Goal: Obtain resource: Download file/media

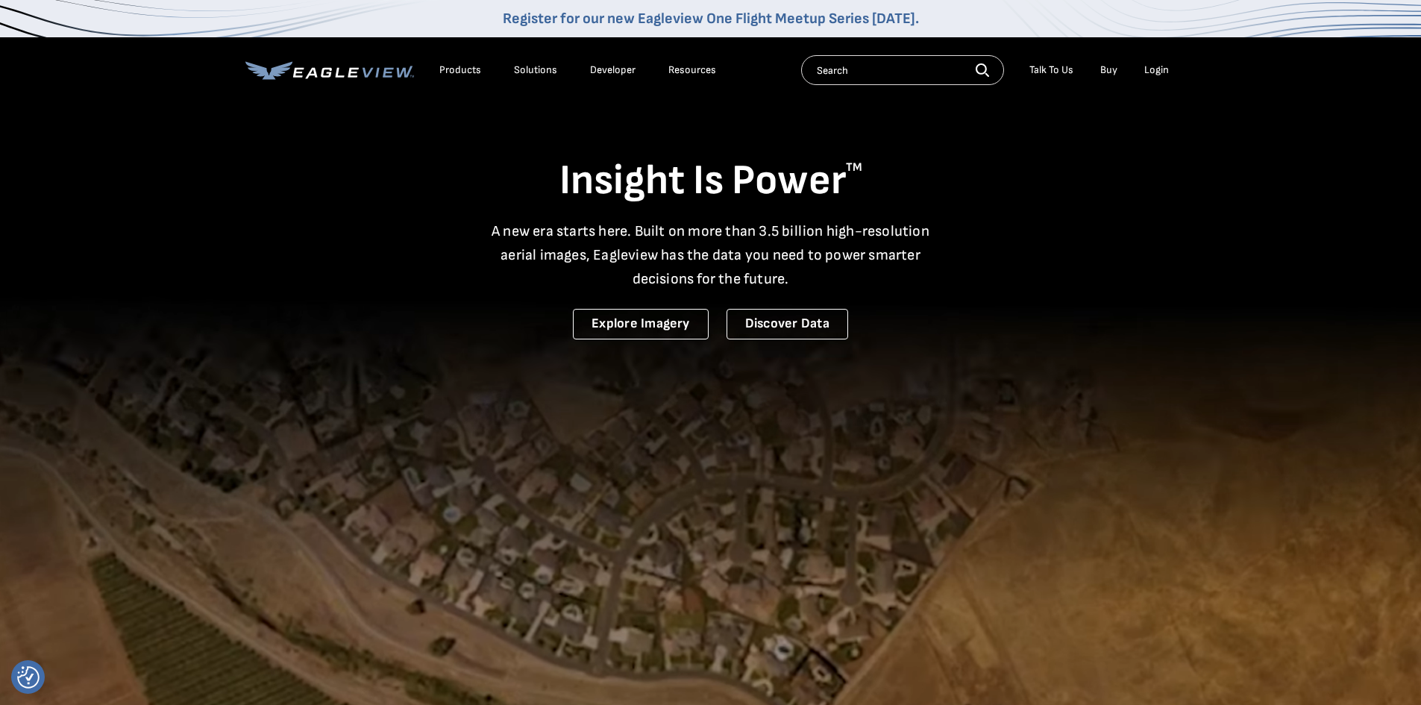
click at [1156, 72] on div "Login" at bounding box center [1157, 69] width 25 height 13
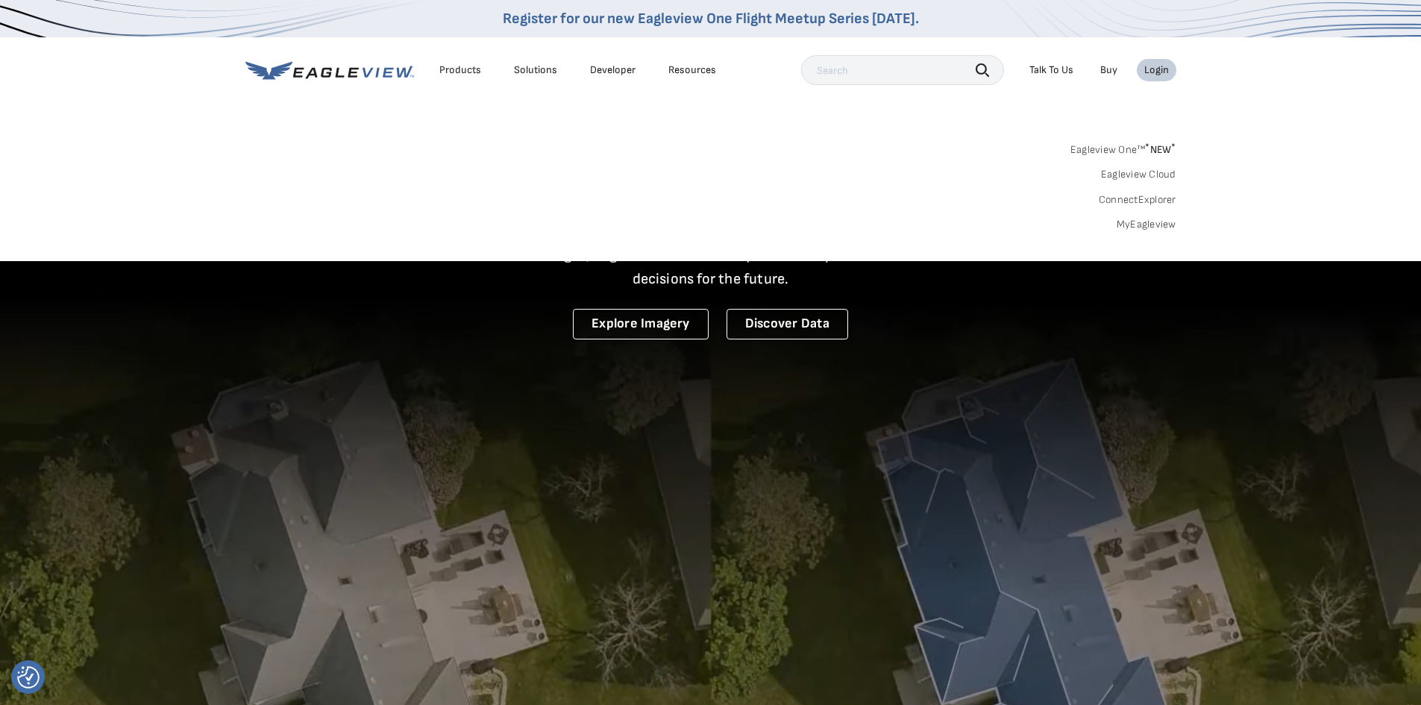
click at [1148, 228] on link "MyEagleview" at bounding box center [1147, 224] width 60 height 13
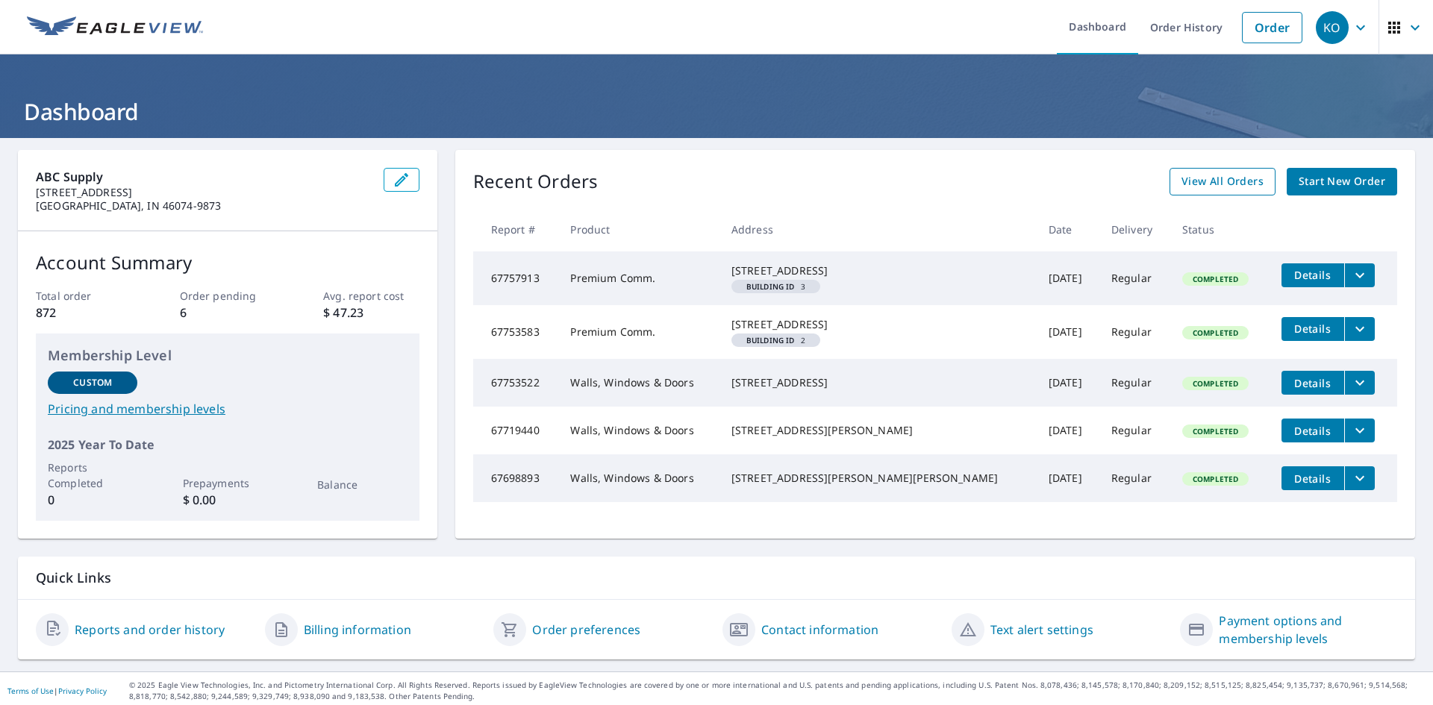
click at [1233, 175] on span "View All Orders" at bounding box center [1222, 181] width 82 height 19
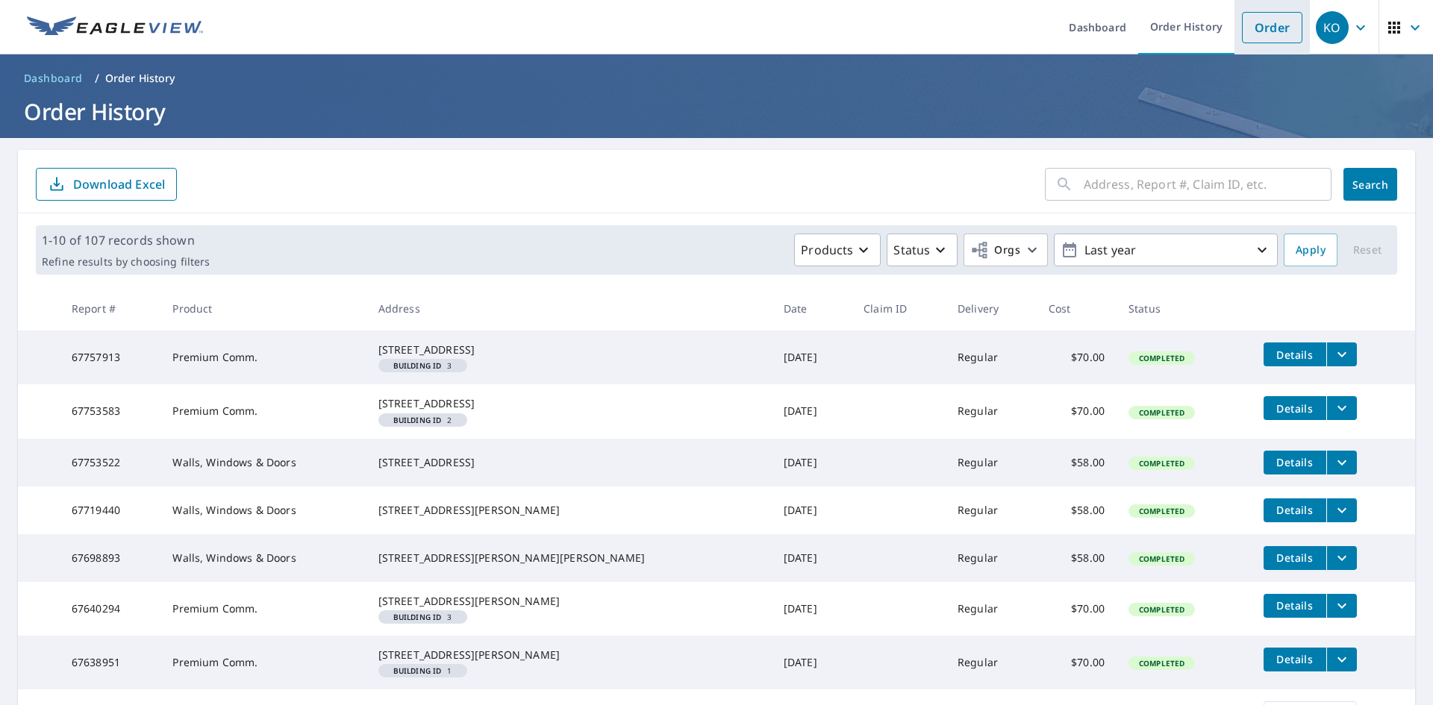
click at [1257, 27] on link "Order" at bounding box center [1272, 27] width 60 height 31
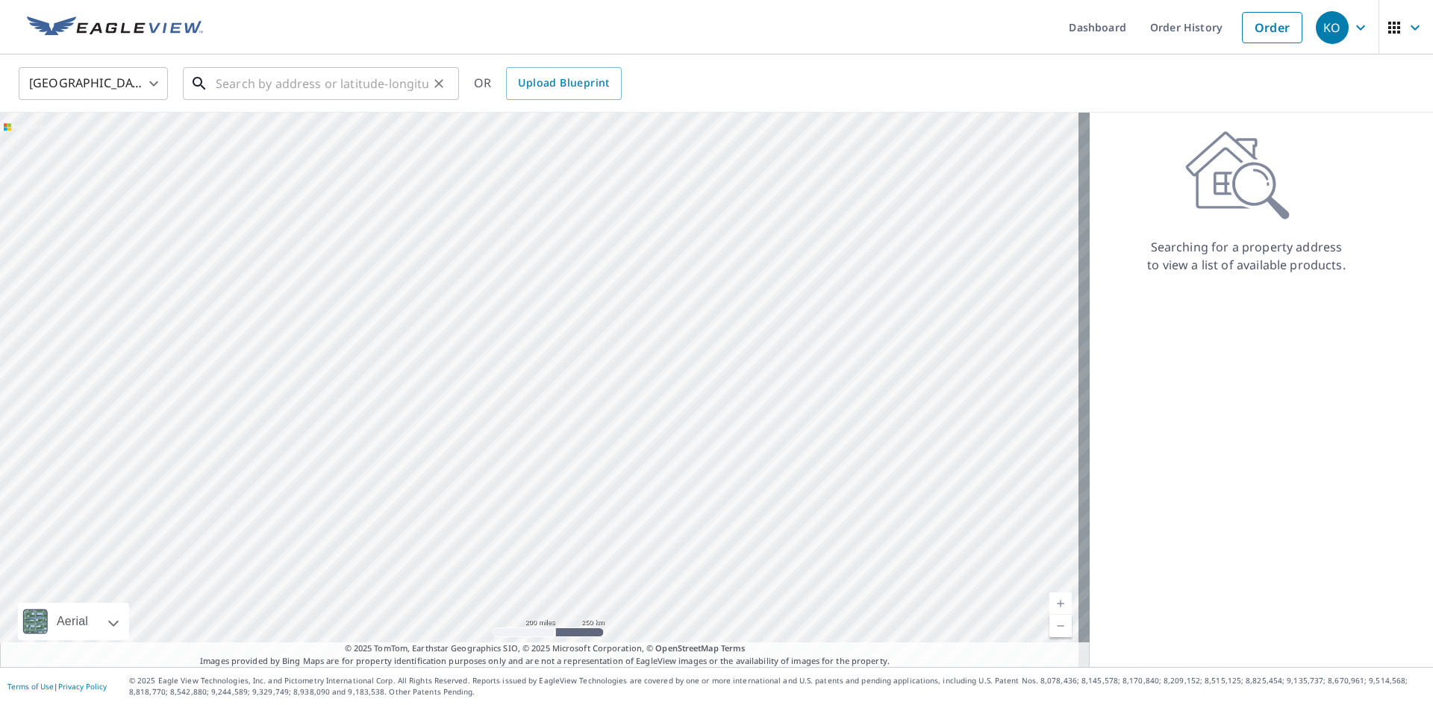
click at [280, 87] on input "text" at bounding box center [322, 84] width 213 height 42
click at [272, 87] on input "text" at bounding box center [322, 84] width 213 height 42
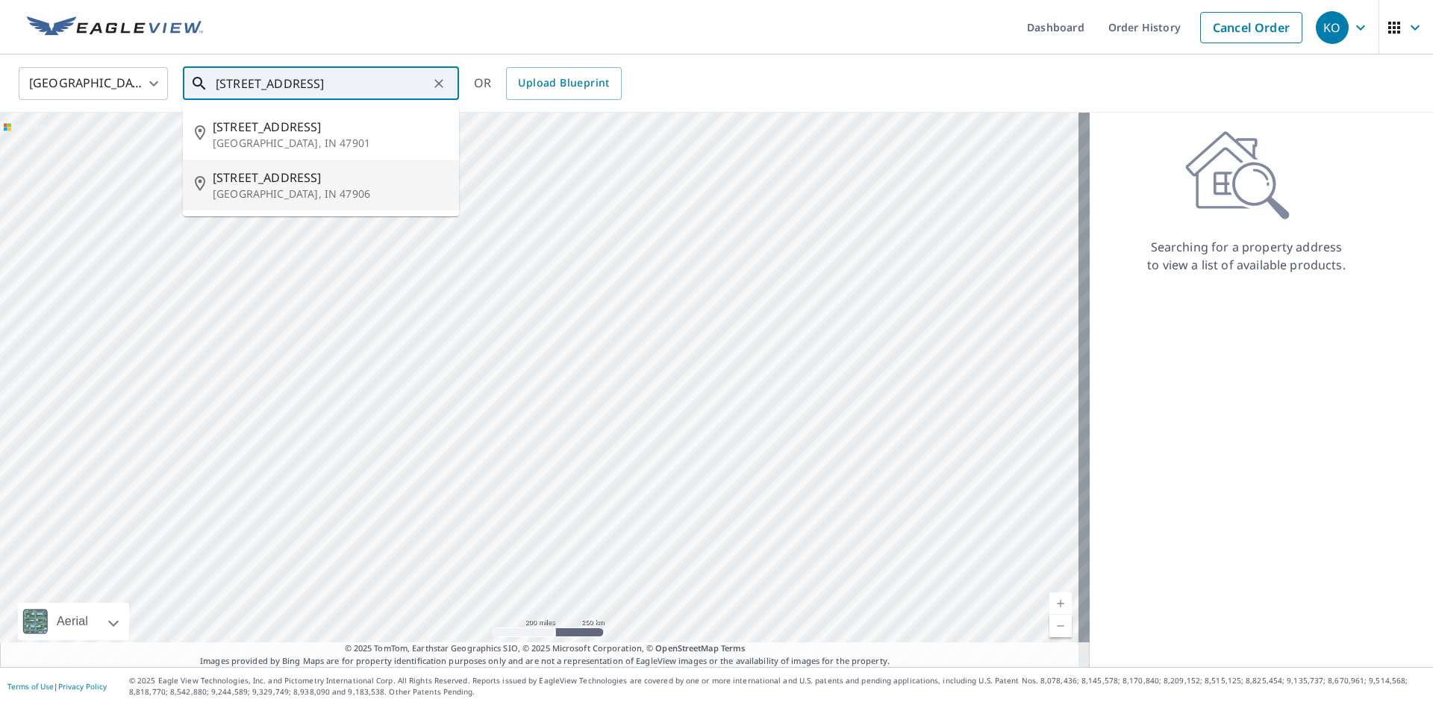
click at [251, 191] on p "West Lafayette, IN 47906" at bounding box center [330, 194] width 234 height 15
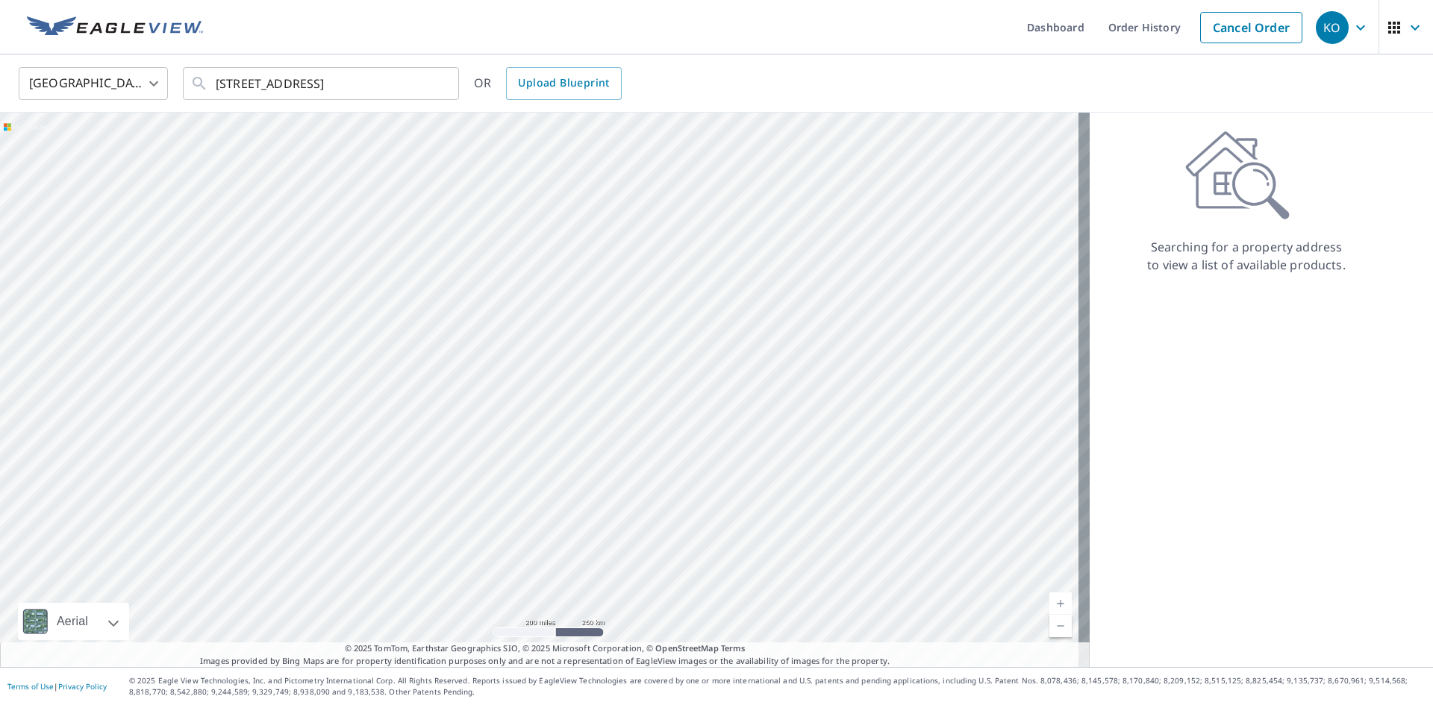
type input "320 Brown St West Lafayette, IN 47906"
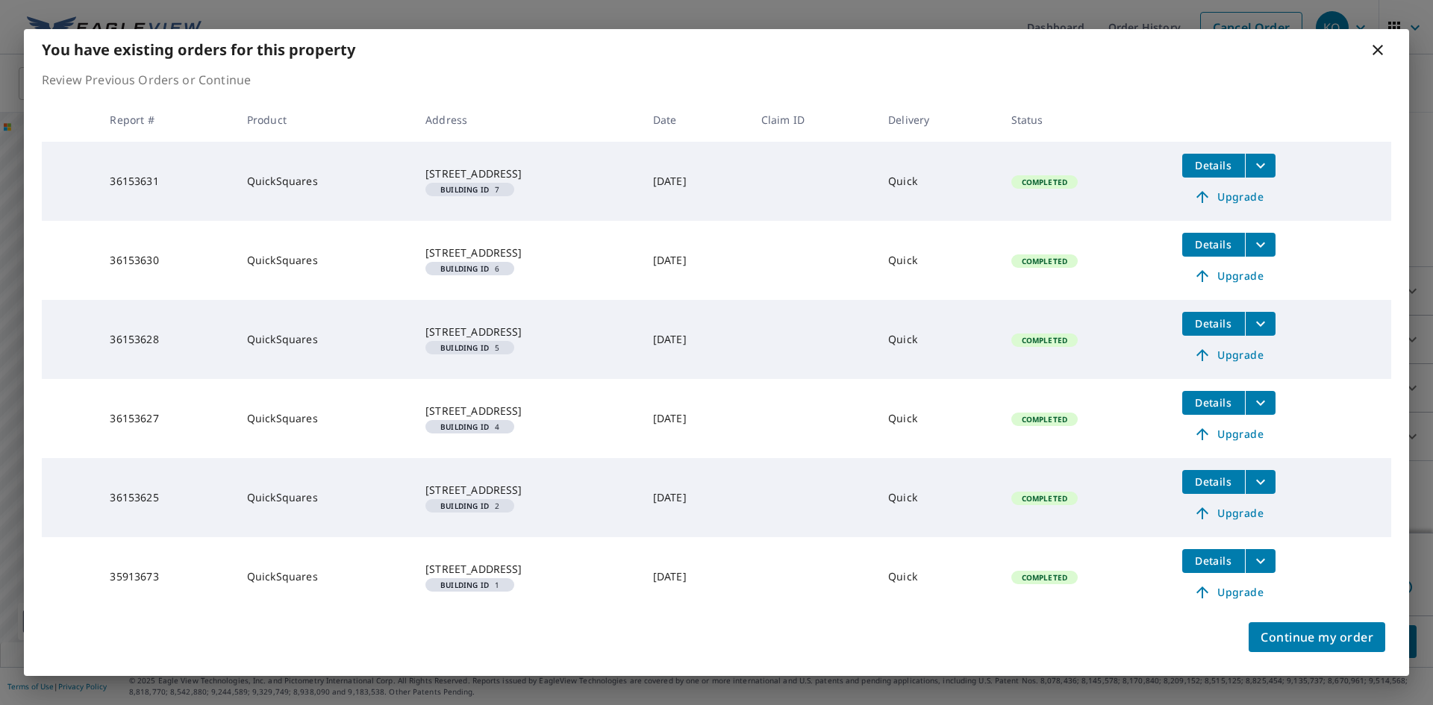
click at [592, 200] on td "320 Brown St West Lafayette, IN 47906-3254 Building ID 7" at bounding box center [527, 181] width 228 height 79
click at [1269, 166] on icon "filesDropdownBtn-36153631" at bounding box center [1260, 166] width 18 height 18
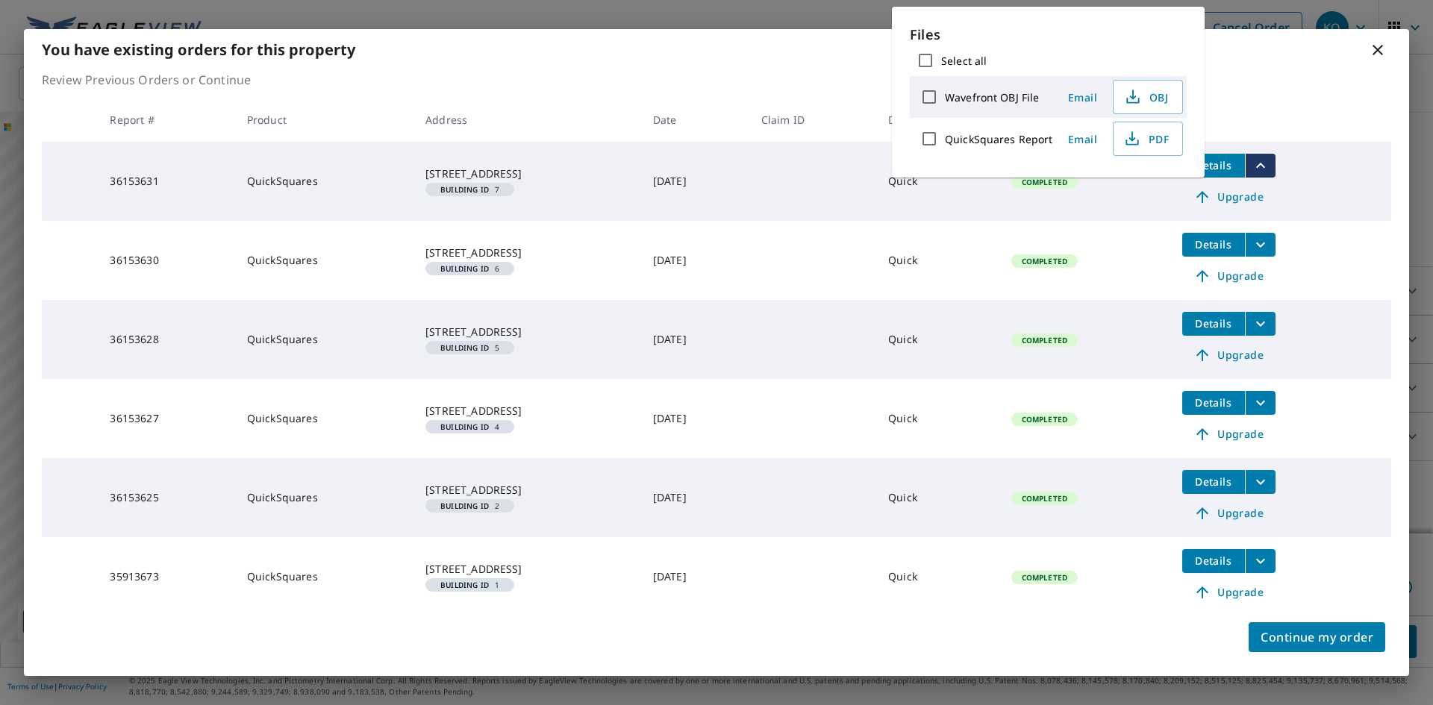
click at [924, 143] on input "QuickSquares Report" at bounding box center [928, 138] width 31 height 31
checkbox input "true"
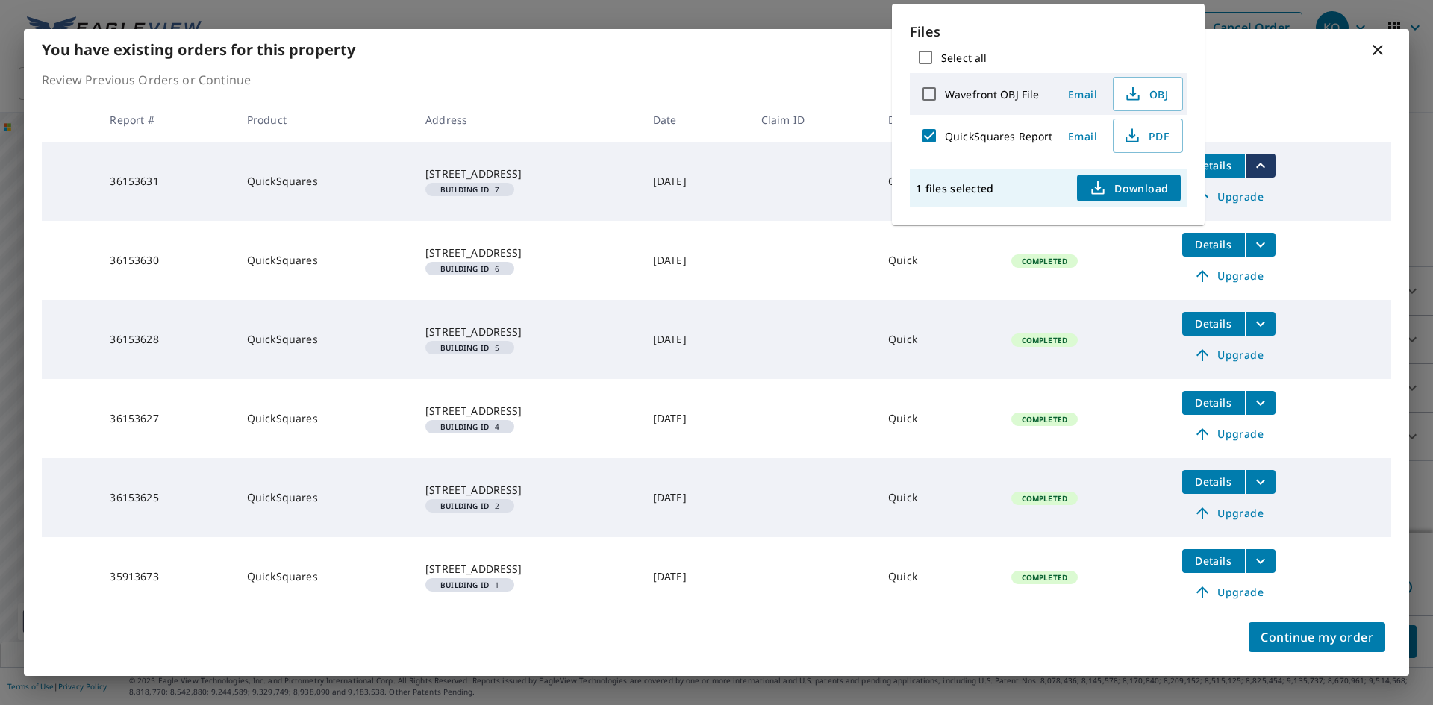
click at [1149, 188] on span "Download" at bounding box center [1128, 188] width 79 height 18
click at [1119, 187] on span "Download" at bounding box center [1128, 188] width 79 height 18
click at [1273, 98] on th at bounding box center [1280, 120] width 221 height 44
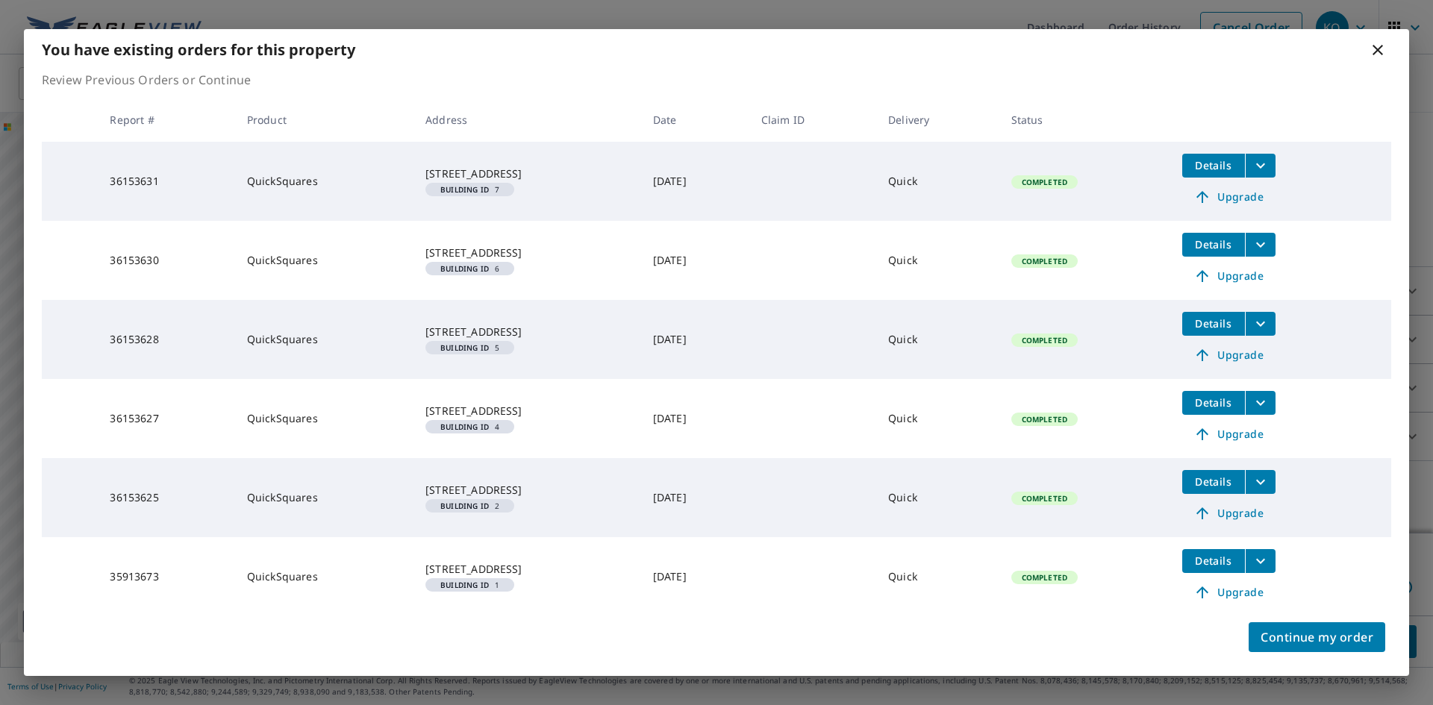
click at [1380, 50] on icon at bounding box center [1377, 50] width 18 height 18
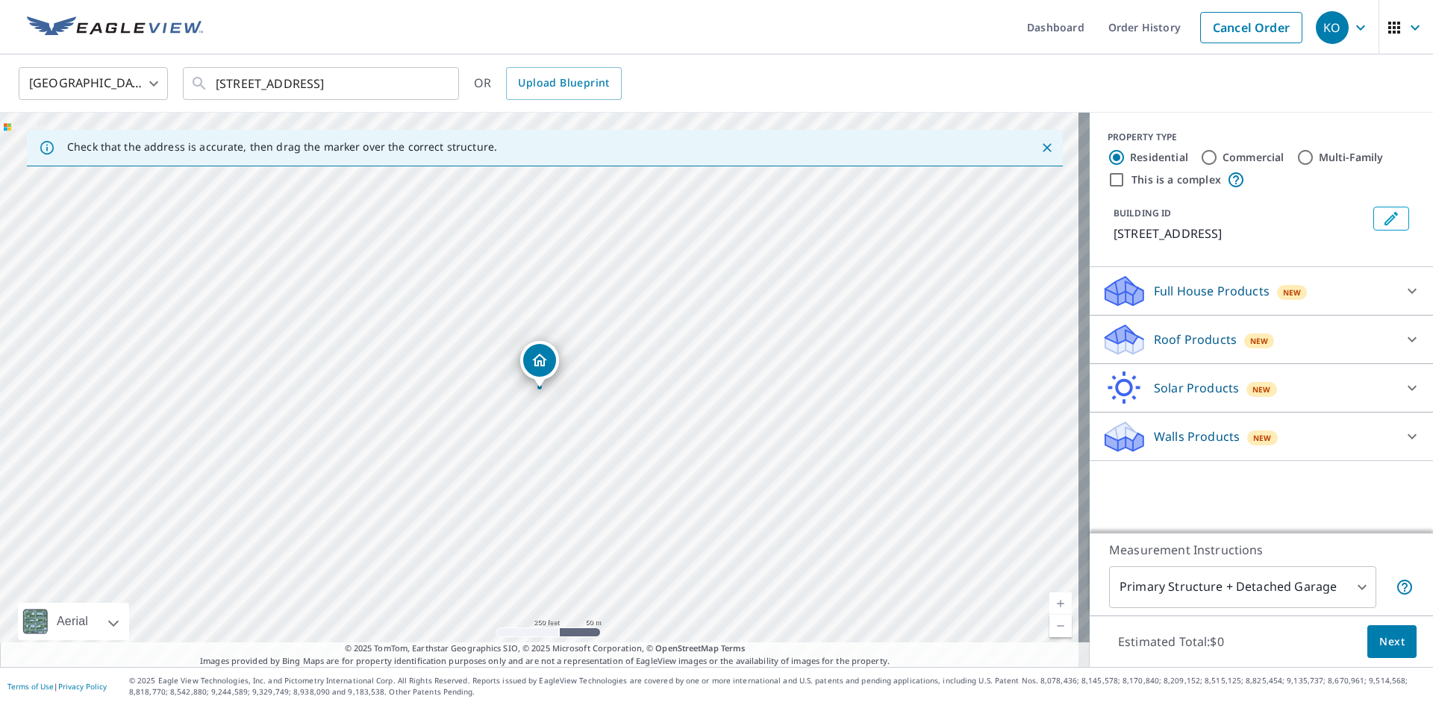
click at [1379, 637] on span "Next" at bounding box center [1391, 642] width 25 height 19
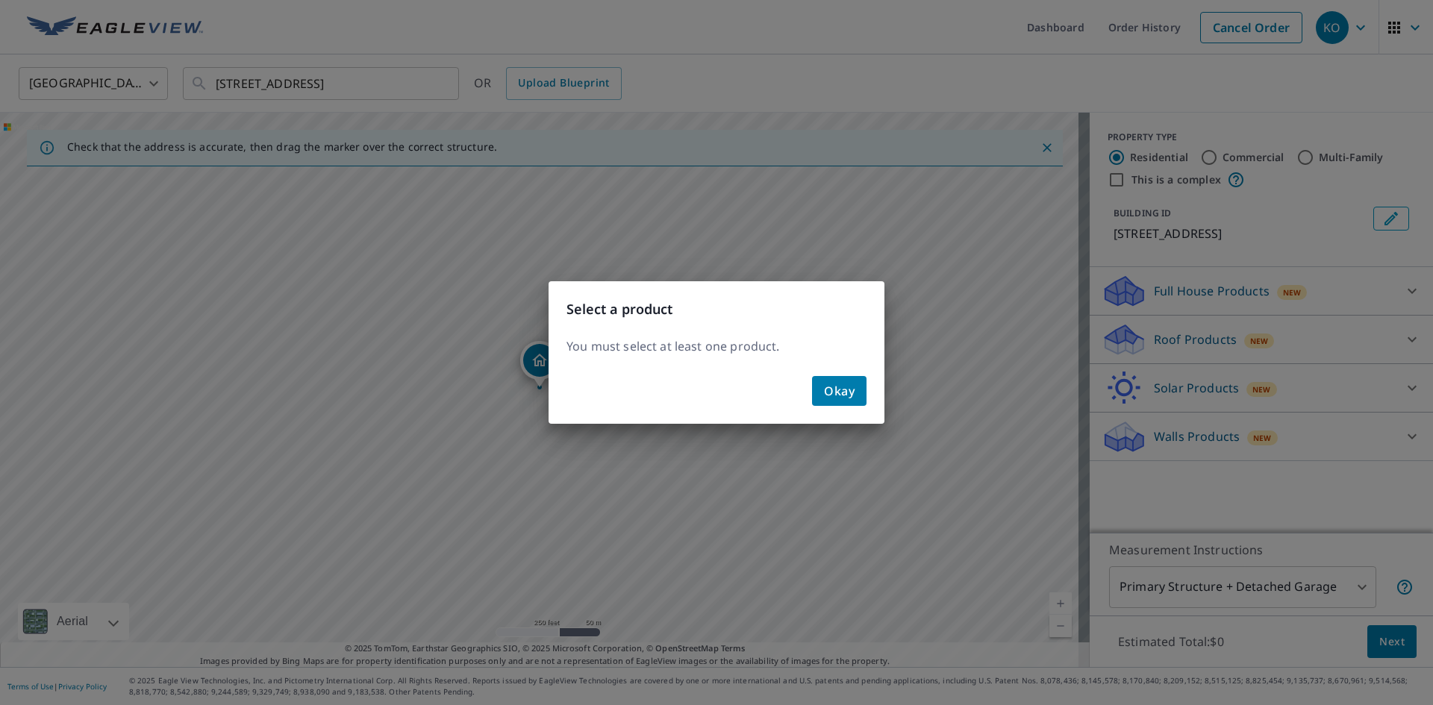
click at [858, 396] on button "Okay" at bounding box center [839, 391] width 54 height 30
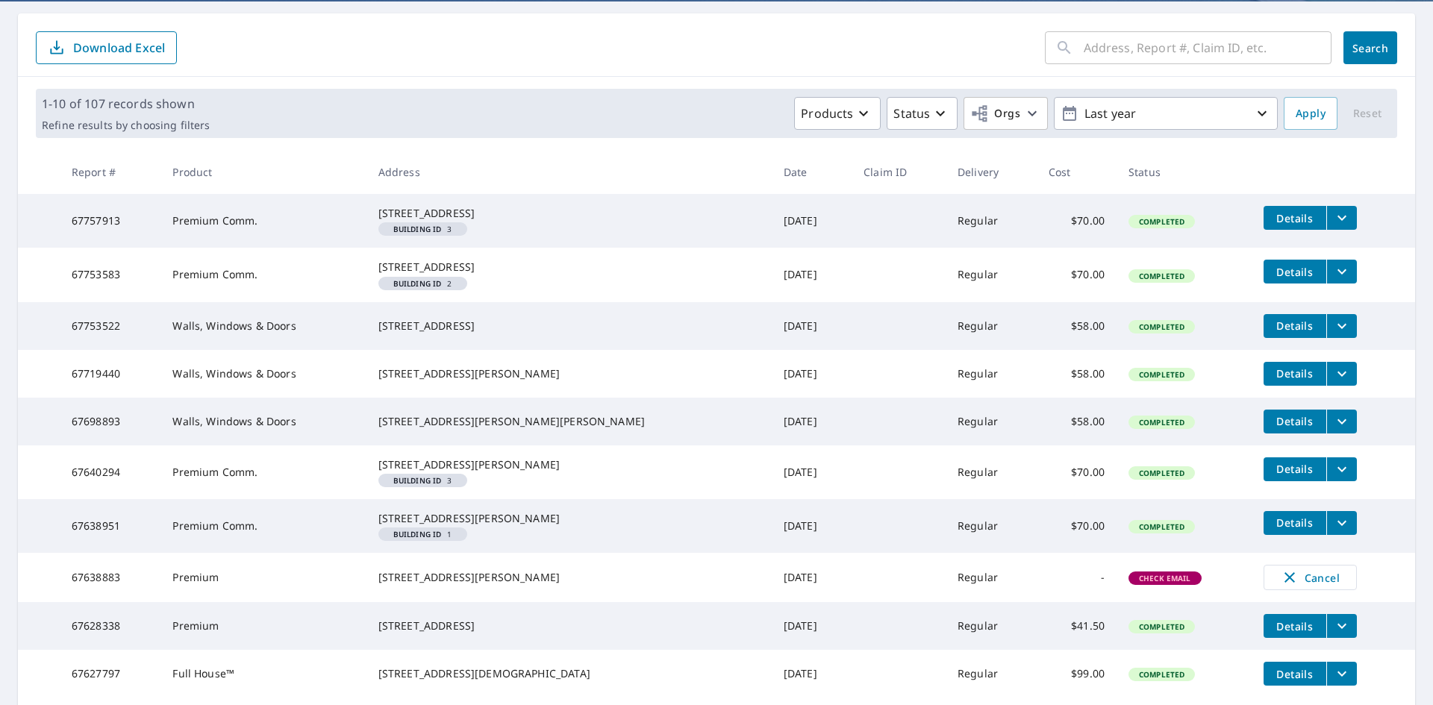
scroll to position [109, 0]
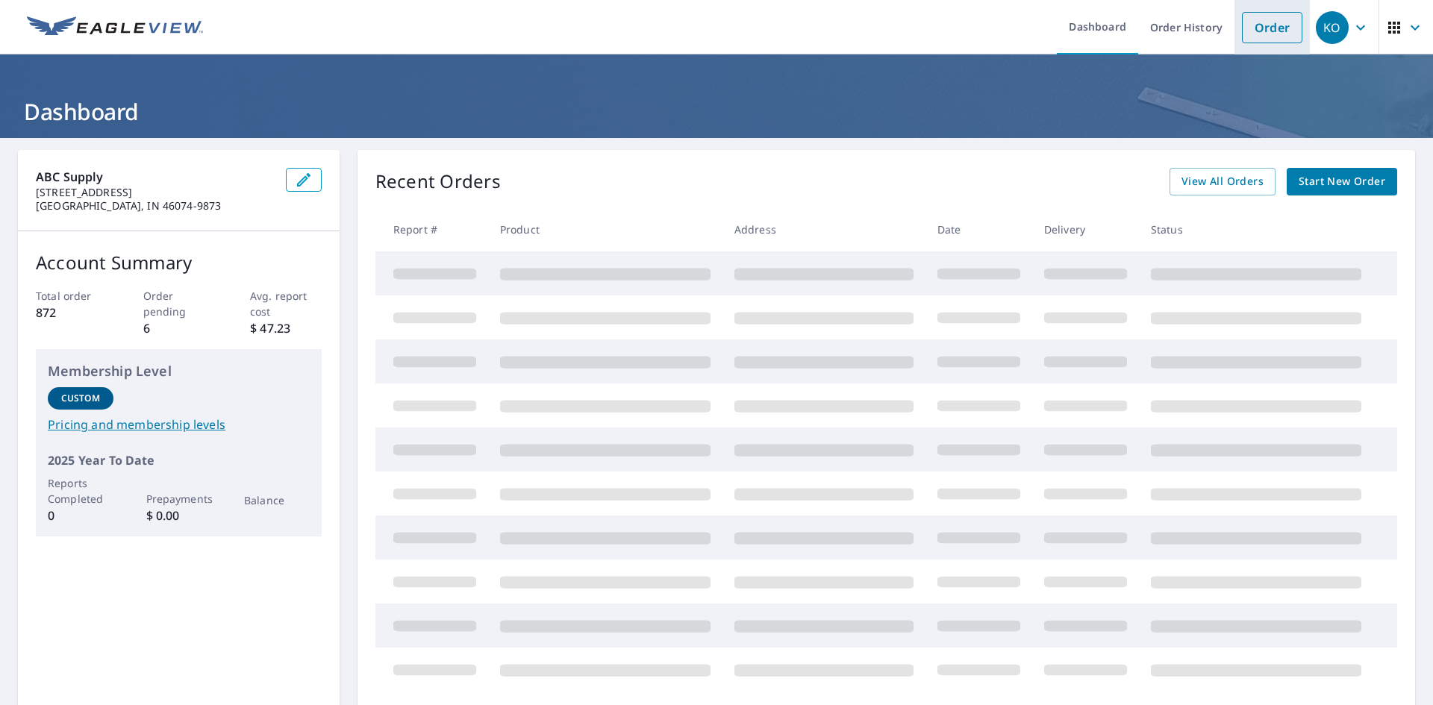
click at [1245, 36] on link "Order" at bounding box center [1272, 27] width 60 height 31
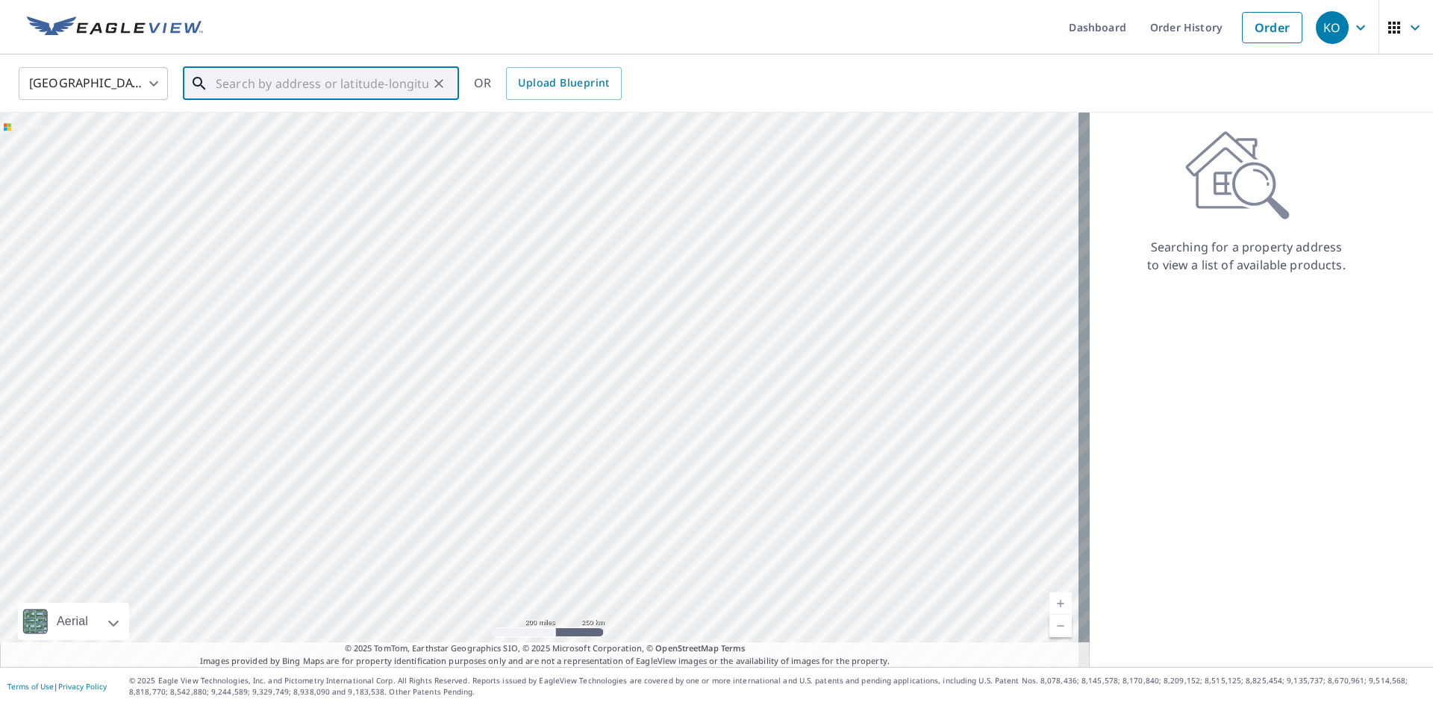
click at [358, 86] on input "text" at bounding box center [322, 84] width 213 height 42
click at [336, 134] on span "320 Brown St" at bounding box center [330, 127] width 234 height 18
type input "320 Brown St West Lafayette, IN 47906"
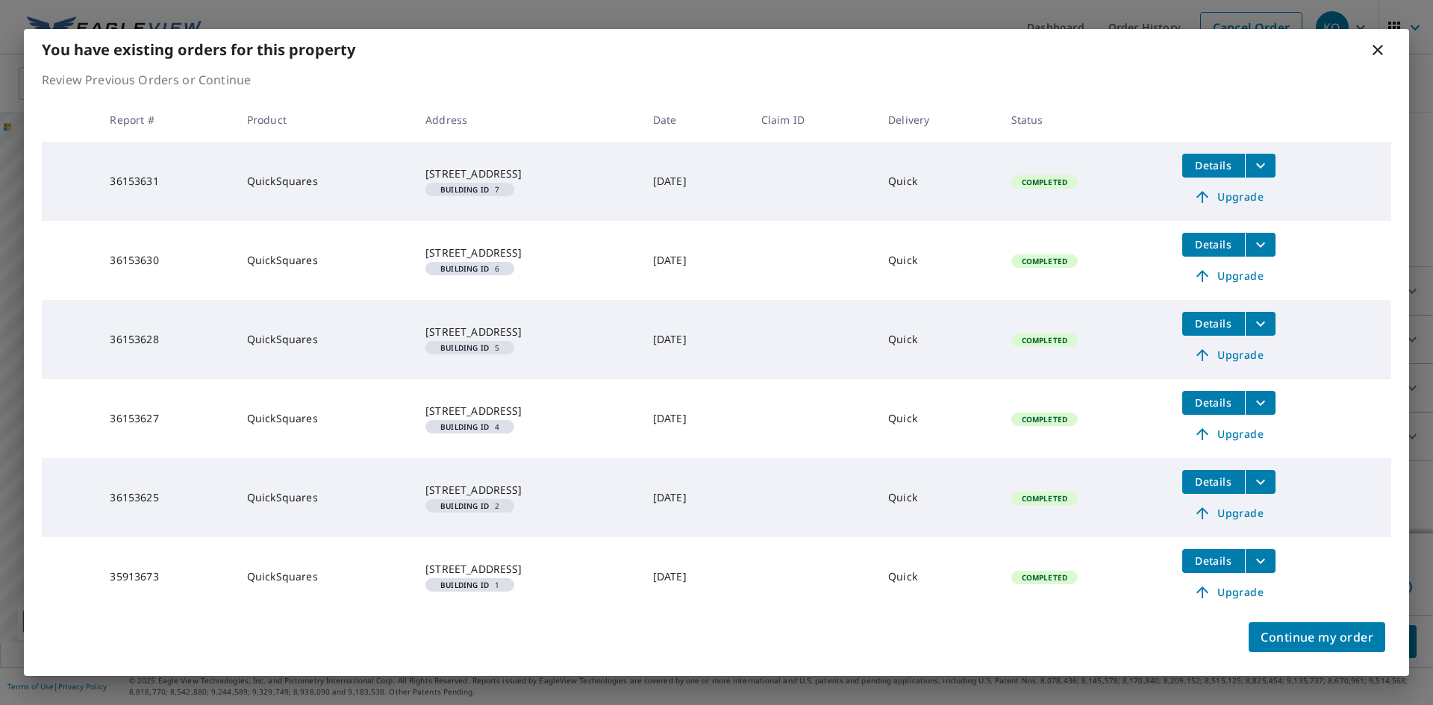
click at [1269, 164] on icon "filesDropdownBtn-36153631" at bounding box center [1260, 166] width 18 height 18
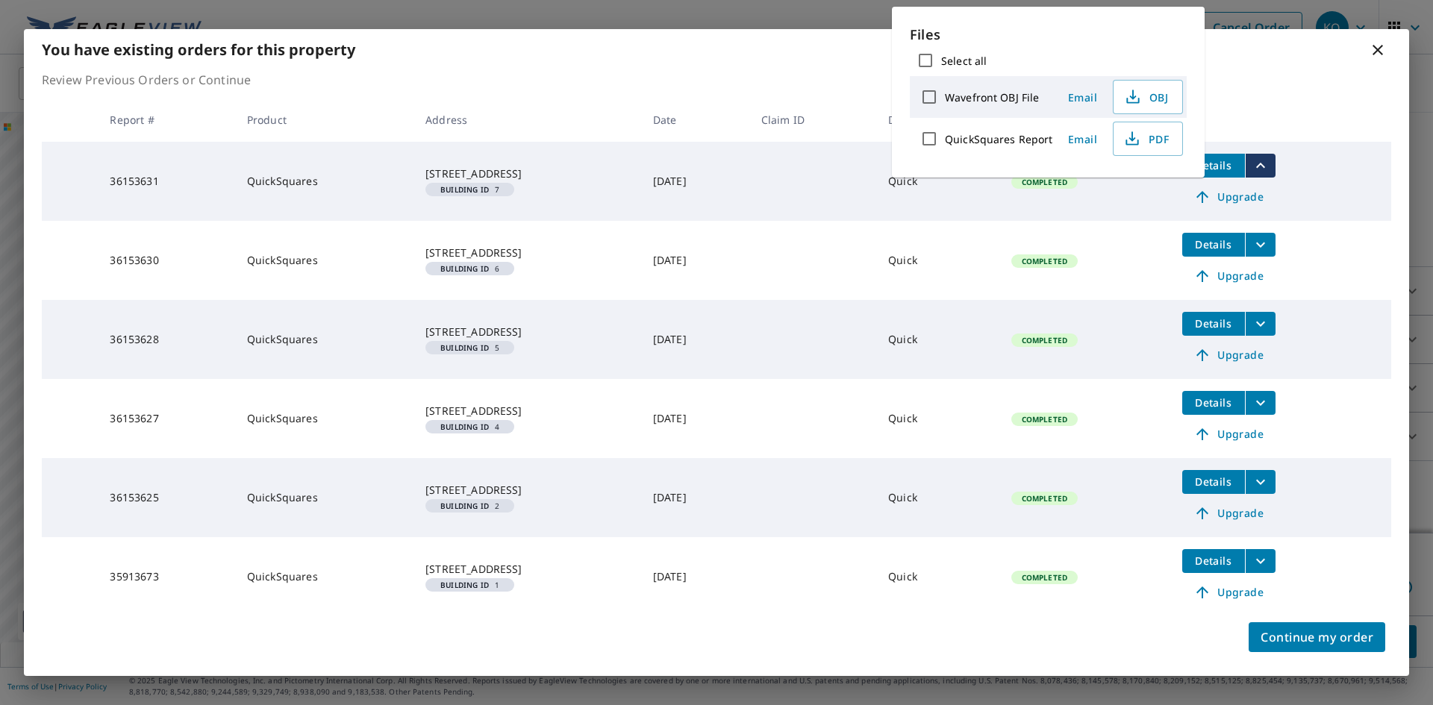
click at [1080, 137] on span "Email" at bounding box center [1083, 139] width 36 height 14
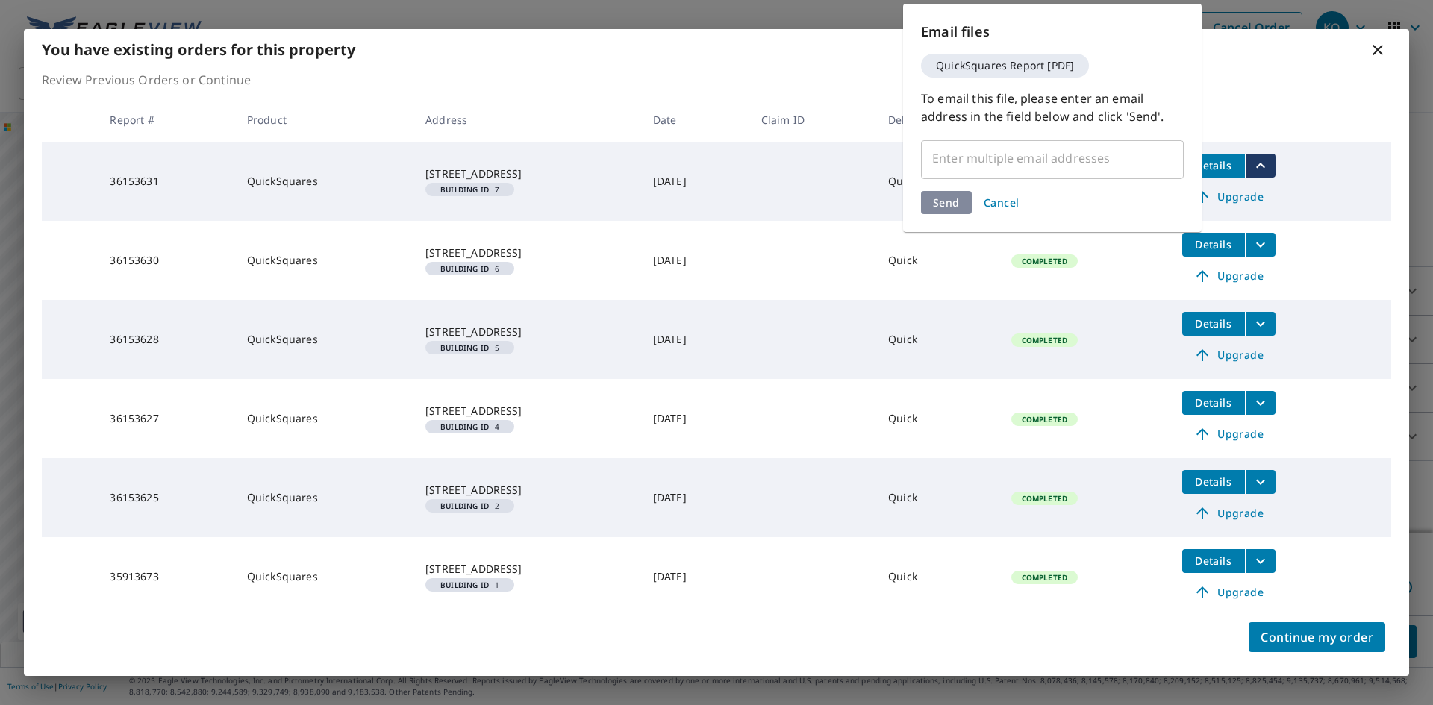
click at [1057, 166] on input "text" at bounding box center [1040, 158] width 227 height 28
click at [1001, 159] on input "text" at bounding box center [1040, 158] width 227 height 28
click at [1000, 159] on input "text" at bounding box center [1040, 158] width 227 height 28
click at [974, 166] on input "text" at bounding box center [1040, 158] width 227 height 28
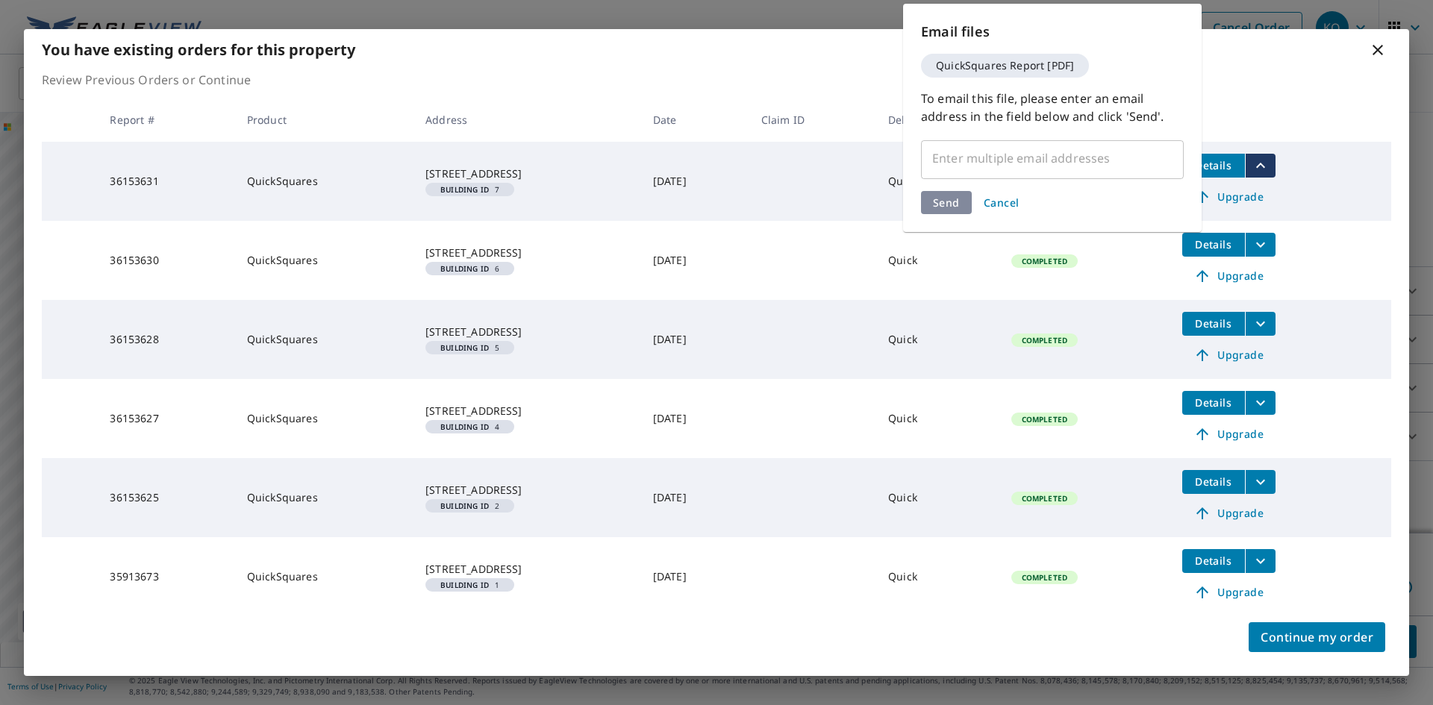
click at [974, 166] on input "text" at bounding box center [1040, 158] width 227 height 28
click at [953, 201] on div "Send Cancel" at bounding box center [1052, 202] width 263 height 23
click at [993, 204] on span "Cancel" at bounding box center [1001, 202] width 36 height 14
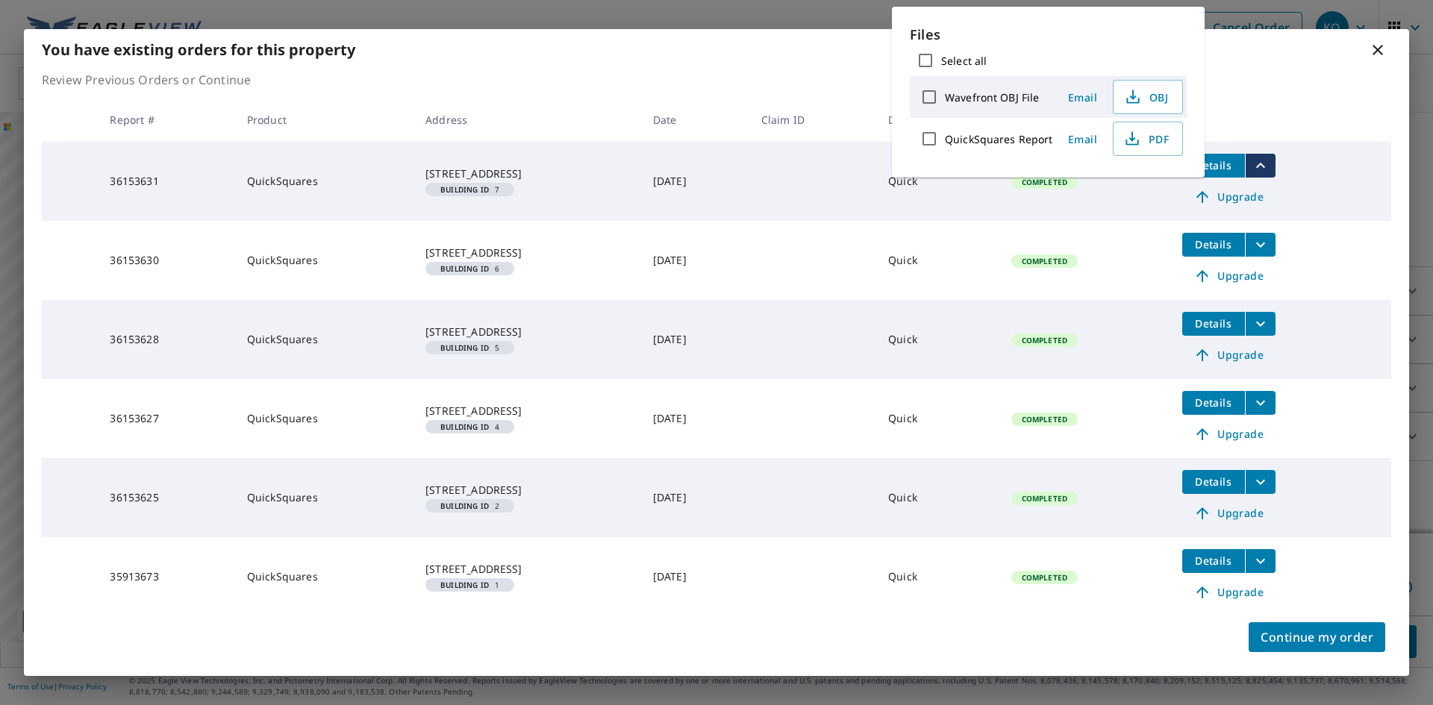
click at [934, 139] on input "QuickSquares Report" at bounding box center [928, 138] width 31 height 31
checkbox input "true"
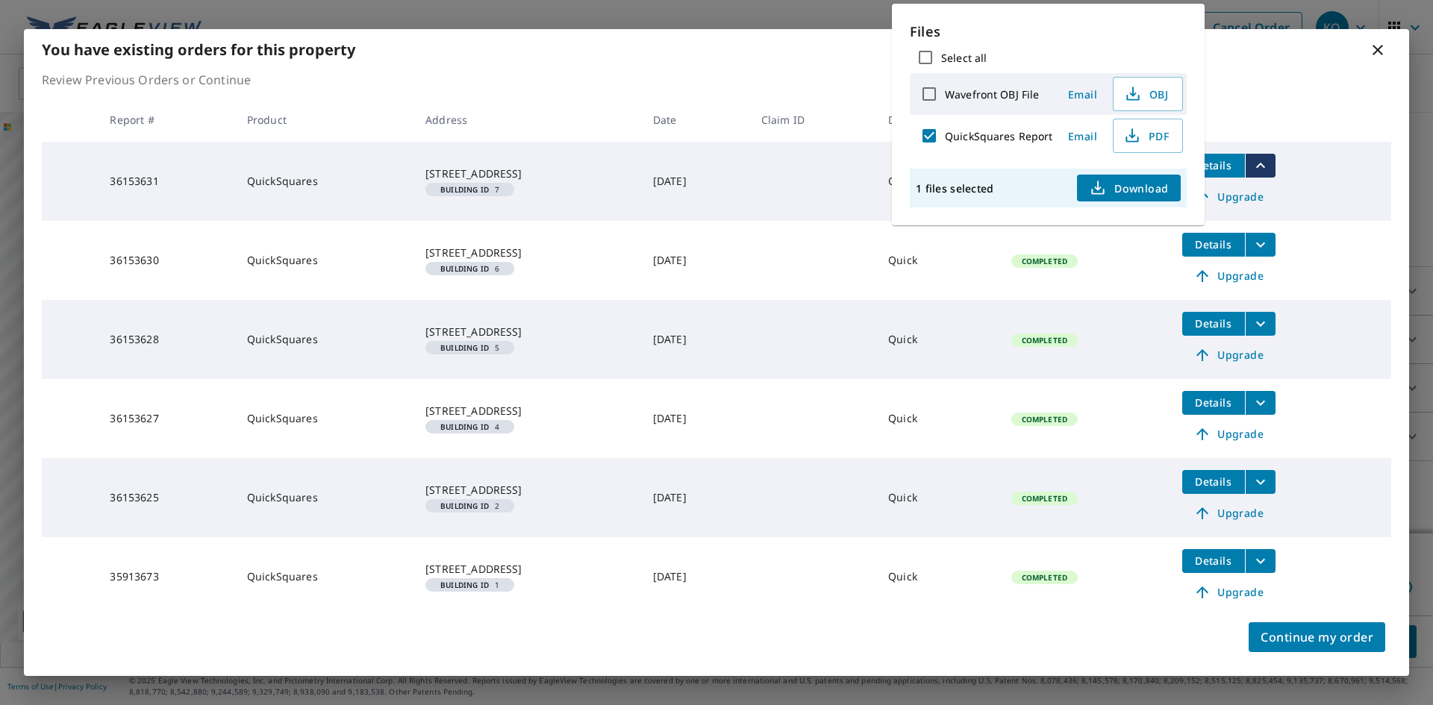
click at [1107, 184] on span "Download" at bounding box center [1128, 188] width 79 height 18
click at [833, 254] on td at bounding box center [812, 260] width 127 height 79
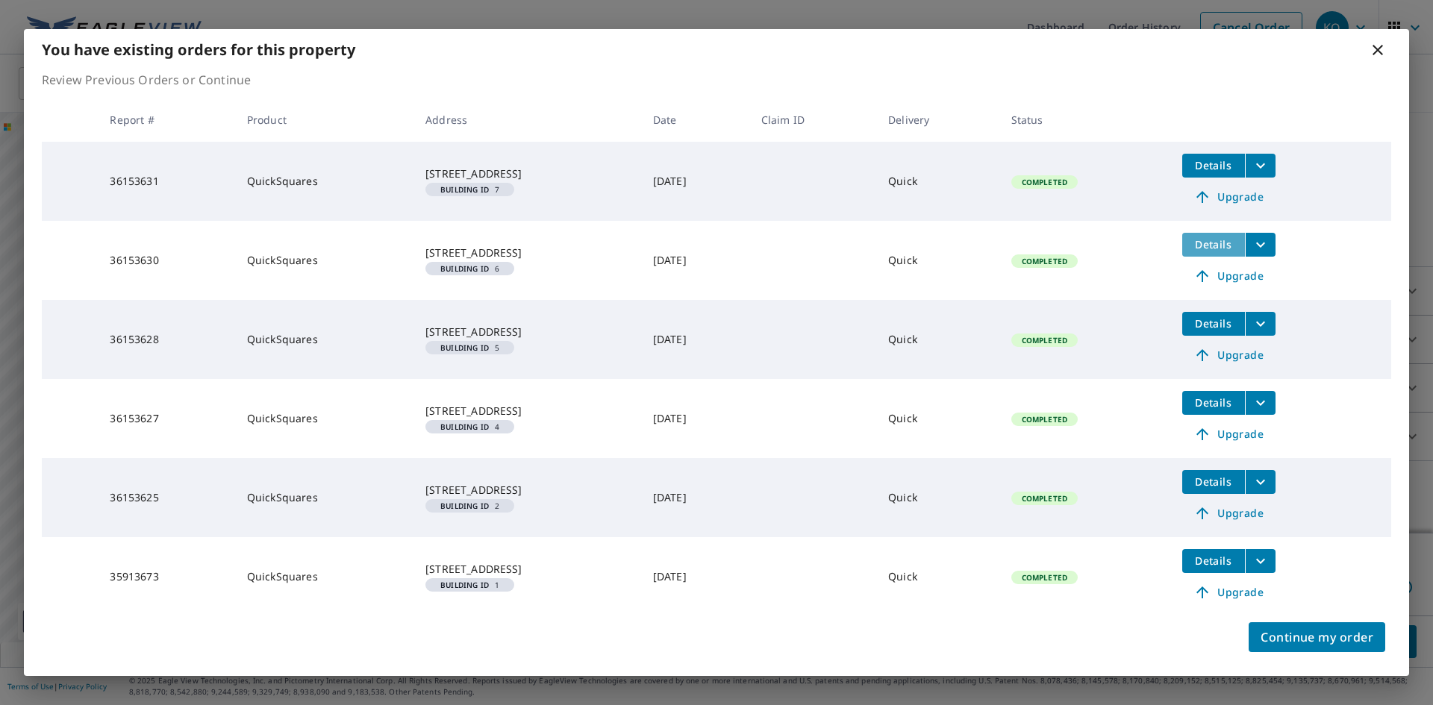
click at [1236, 240] on span "Details" at bounding box center [1213, 244] width 45 height 14
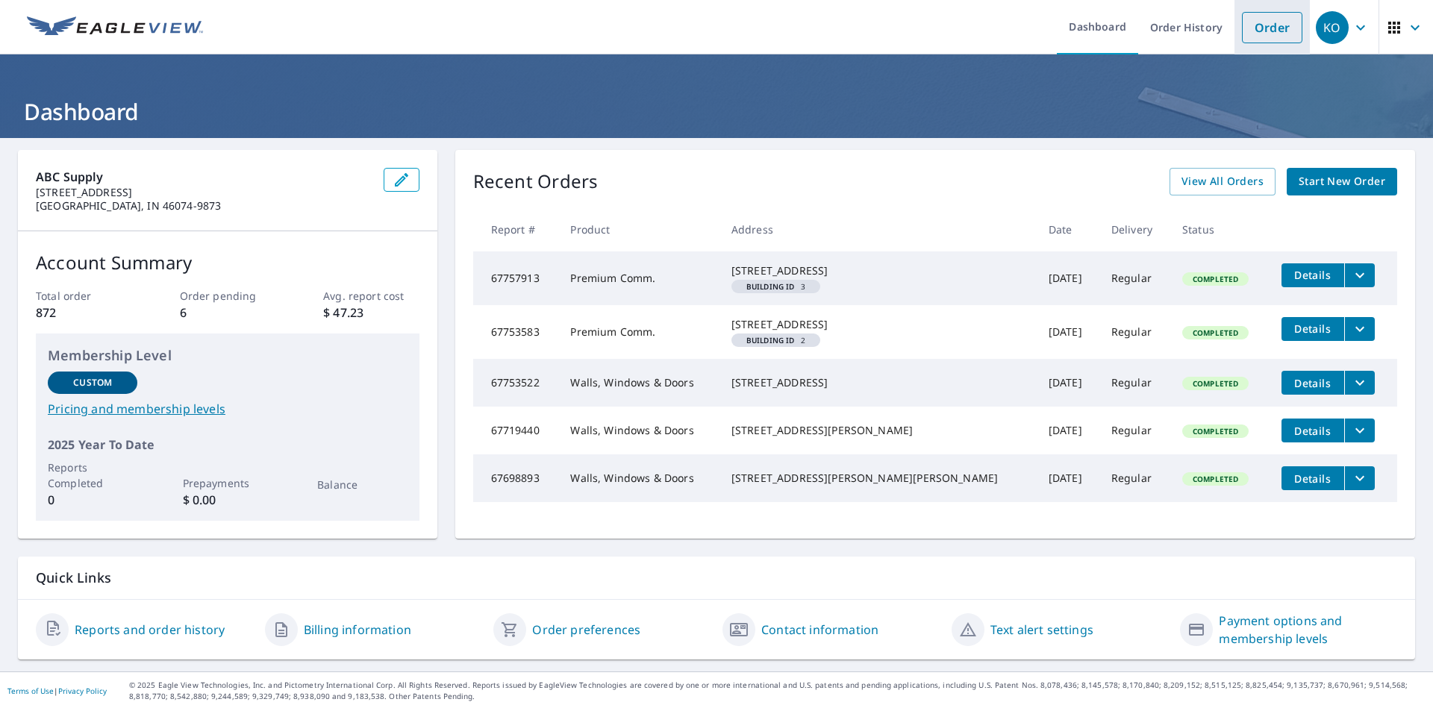
click at [1245, 31] on link "Order" at bounding box center [1272, 27] width 60 height 31
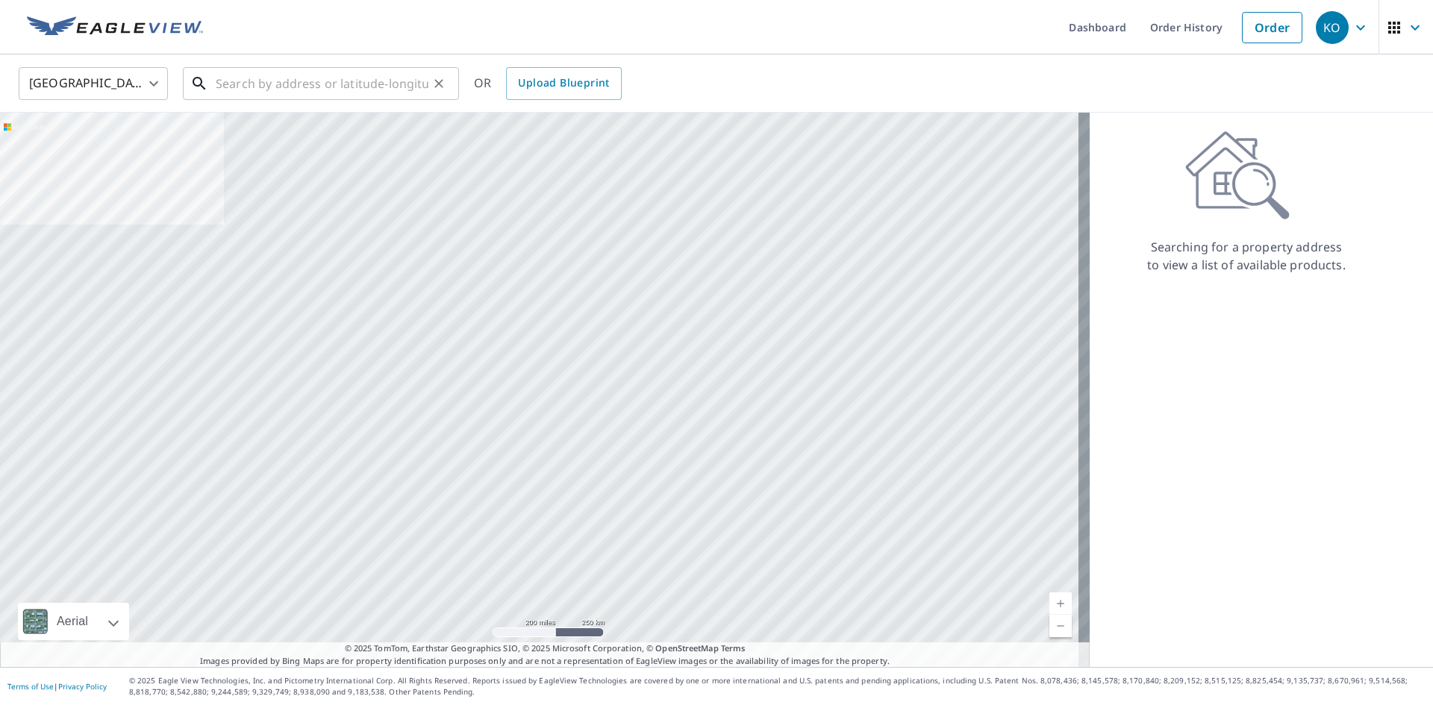
click at [292, 84] on input "text" at bounding box center [322, 84] width 213 height 42
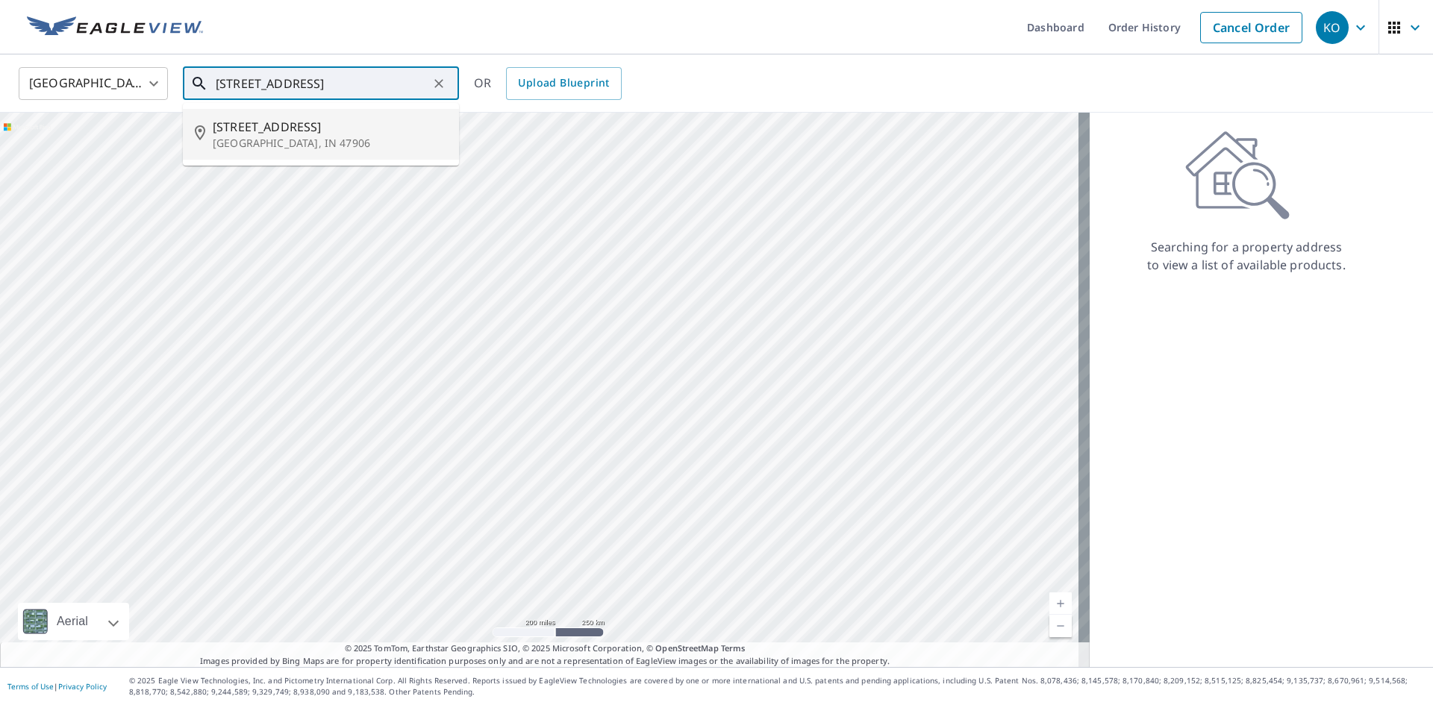
click at [258, 149] on p "West Lafayette, IN 47906" at bounding box center [330, 143] width 234 height 15
type input "320 Brown St West Lafayette, IN 47906"
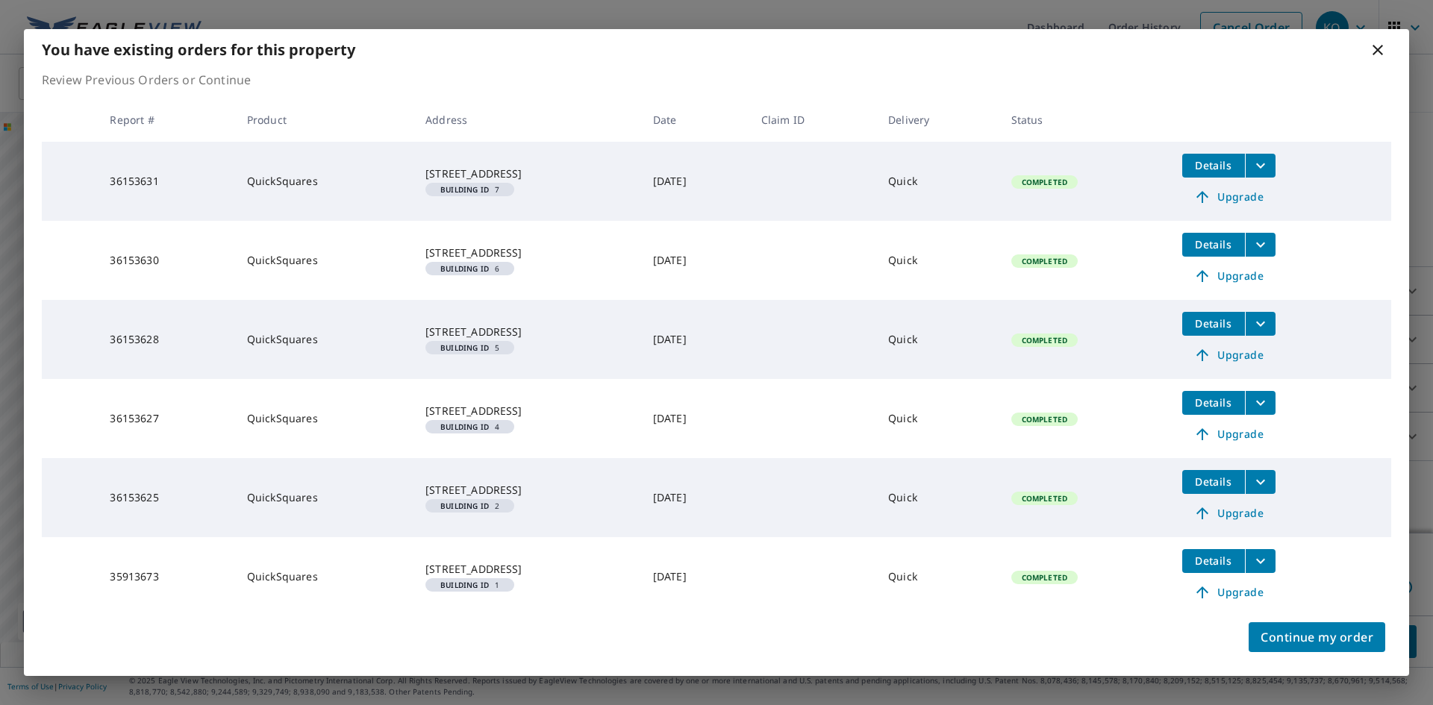
click at [1236, 244] on span "Details" at bounding box center [1213, 244] width 45 height 14
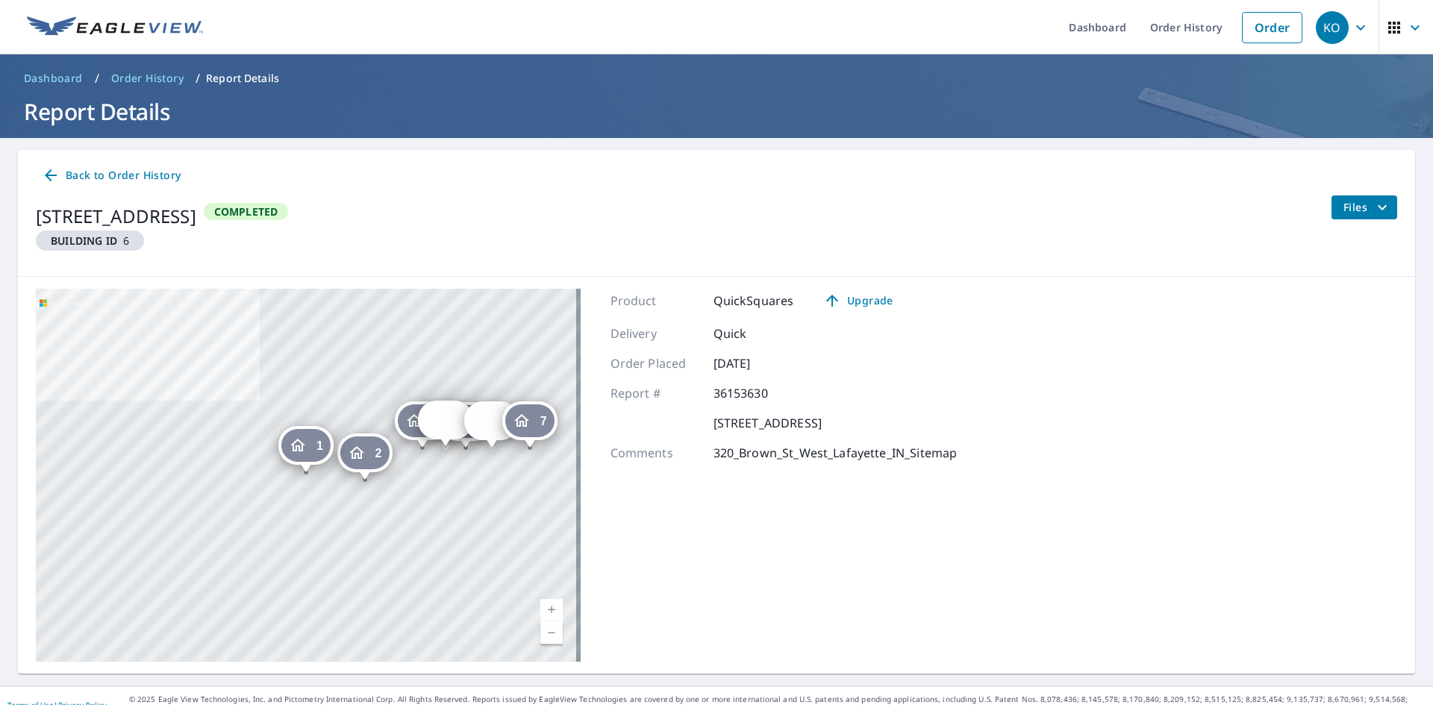
click at [1331, 210] on button "Files" at bounding box center [1363, 207] width 66 height 24
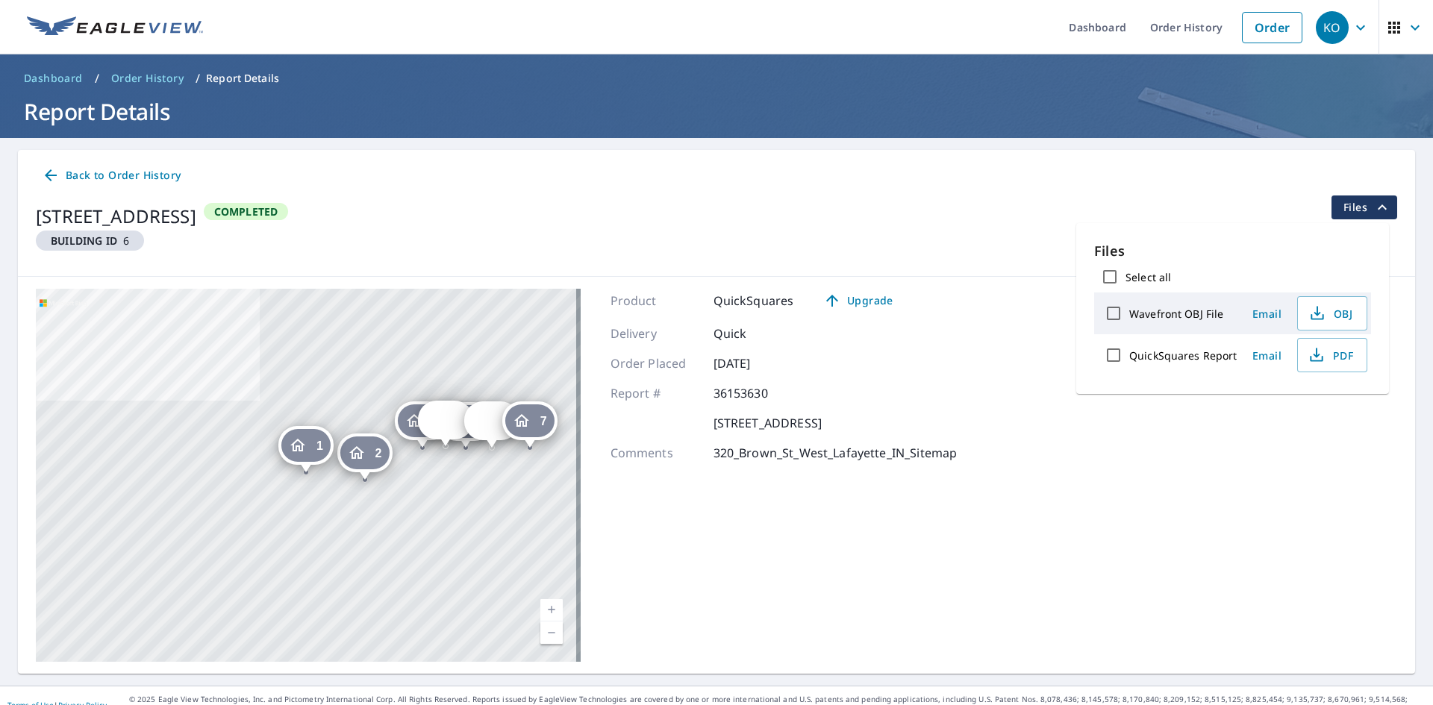
click at [1112, 351] on input "QuickSquares Report" at bounding box center [1113, 354] width 31 height 31
checkbox input "true"
click at [1280, 402] on icon "button" at bounding box center [1282, 405] width 7 height 10
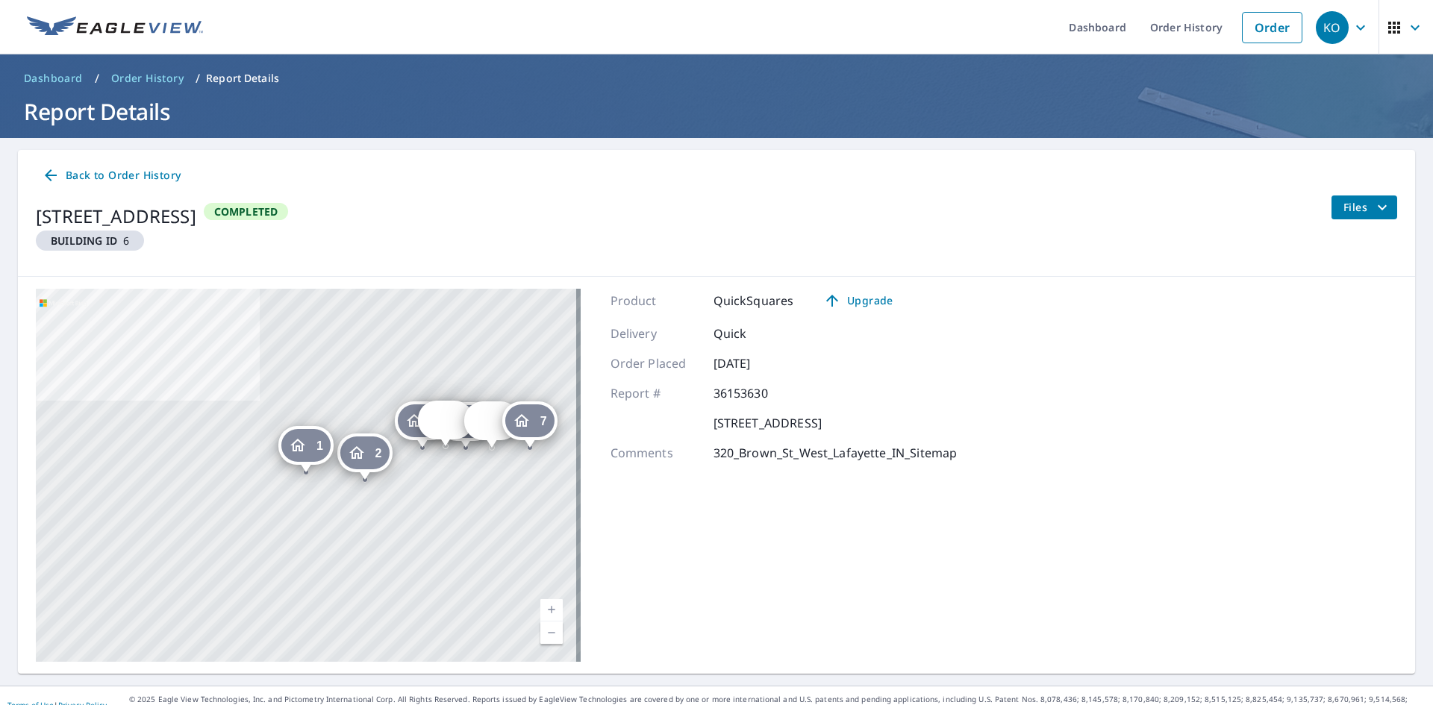
click at [1343, 206] on span "Files" at bounding box center [1367, 207] width 48 height 18
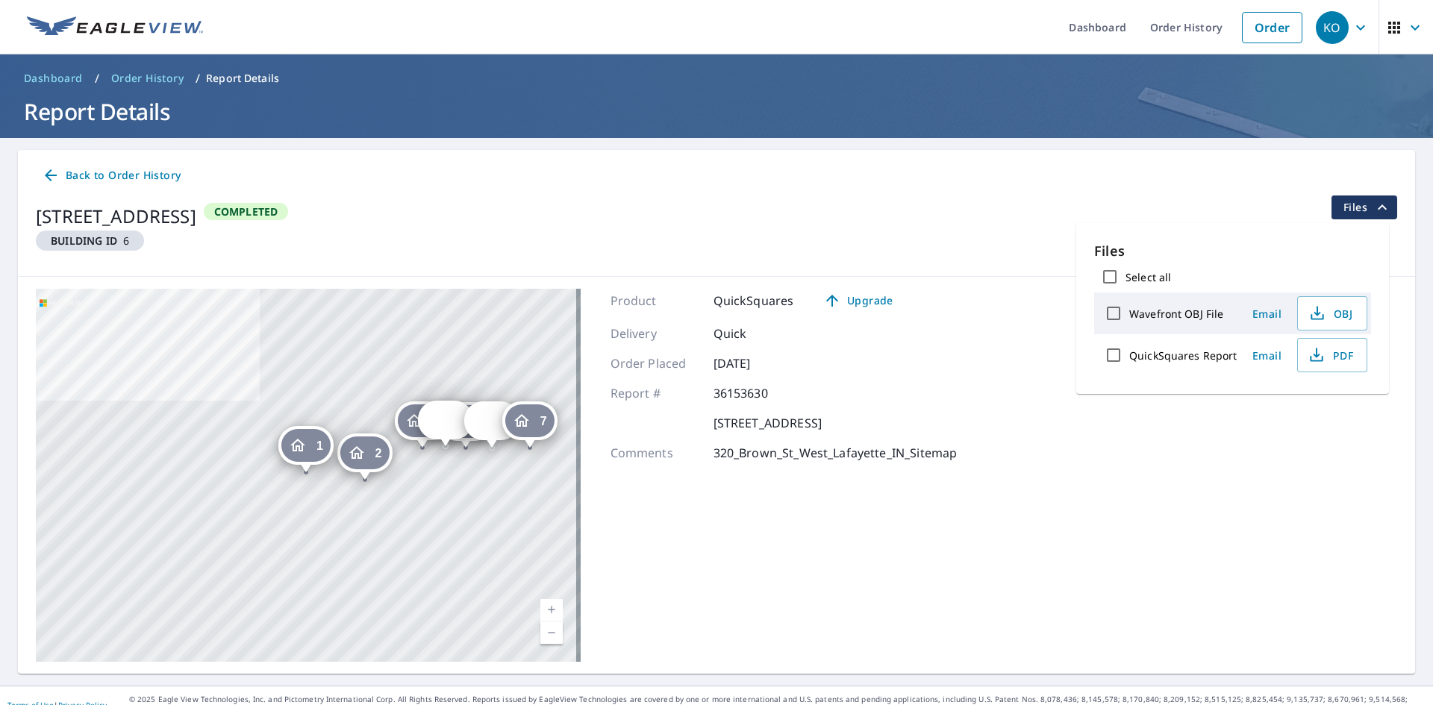
click at [1343, 206] on span "Files" at bounding box center [1367, 207] width 48 height 18
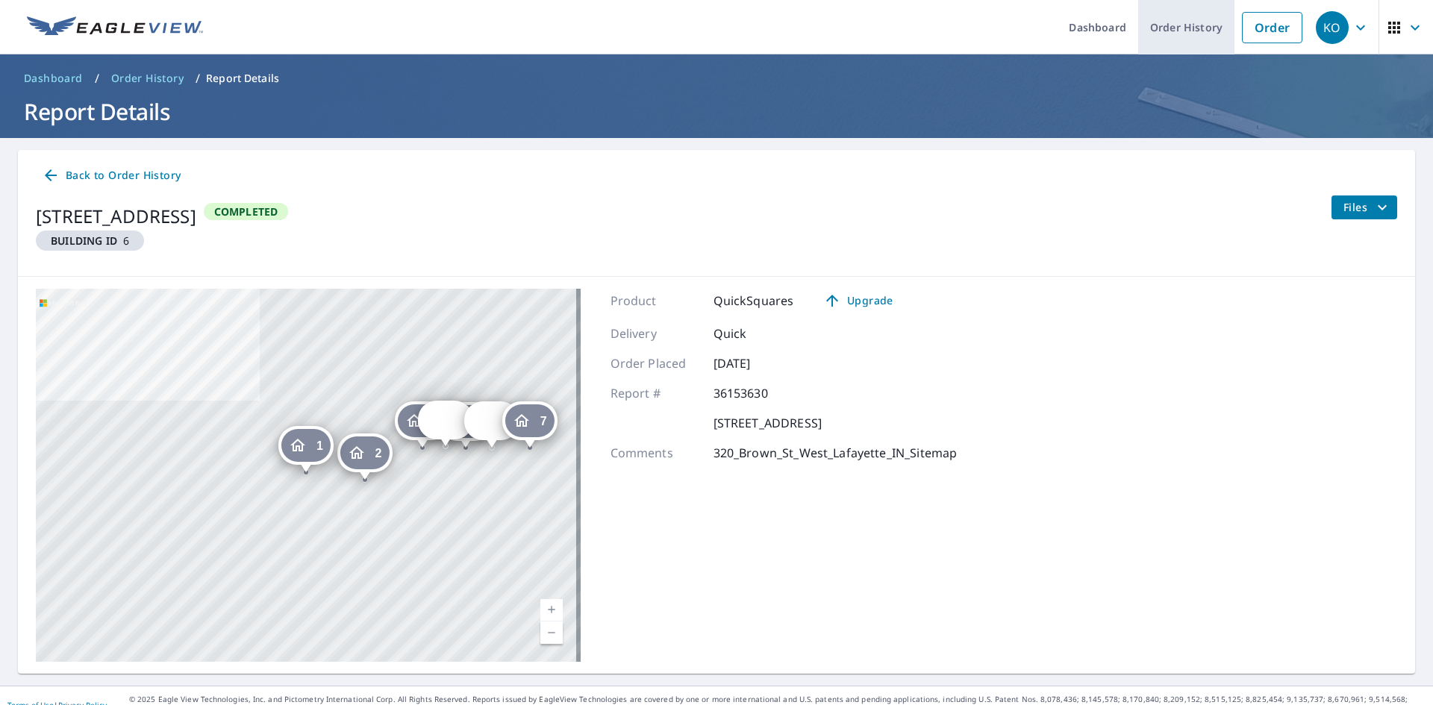
click at [1192, 25] on link "Order History" at bounding box center [1186, 27] width 96 height 54
click at [306, 453] on icon "Dropped pin, building 1, Residential property, 320 Brown St West Lafayette, IN …" at bounding box center [298, 445] width 18 height 18
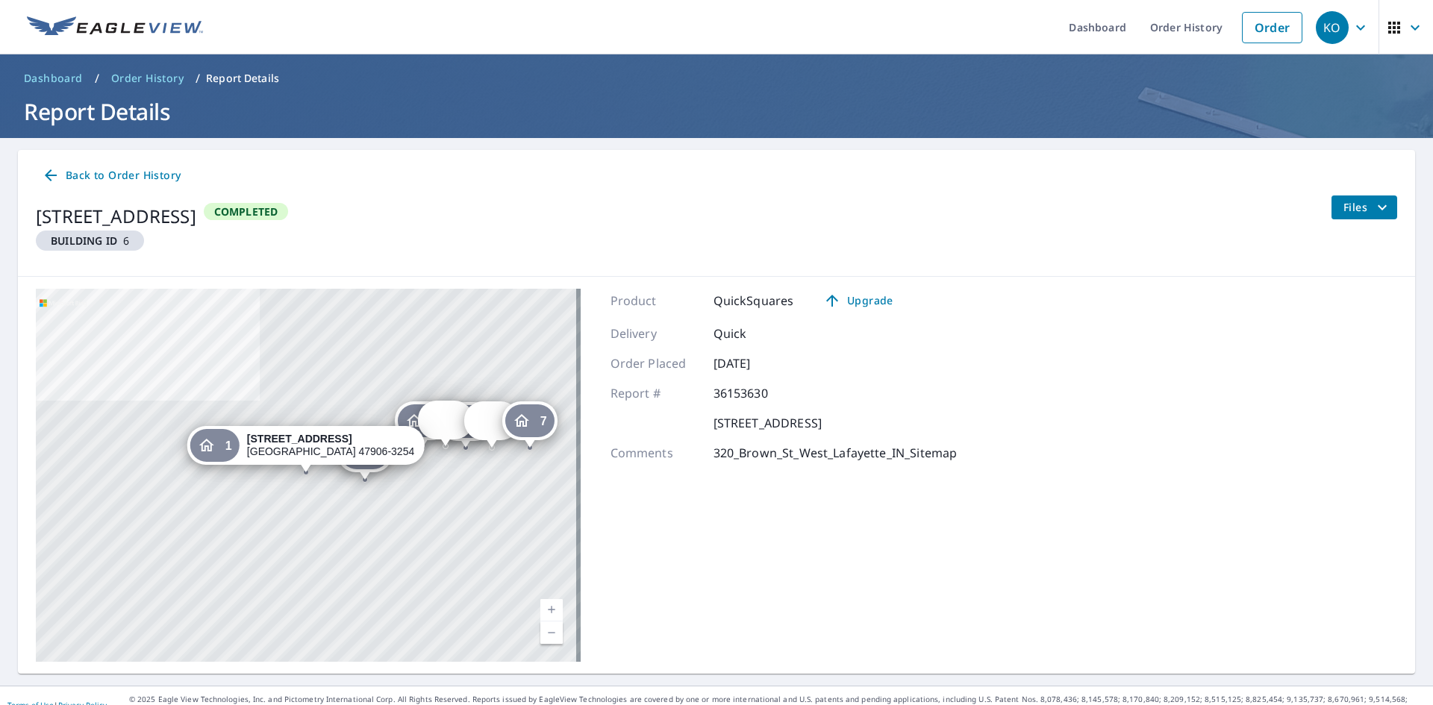
click at [306, 449] on div "320 Brown St West Lafayette, IN 47906-3254" at bounding box center [330, 445] width 167 height 25
click at [306, 449] on icon "Dropped pin, building 1, Residential property, 320 Brown St West Lafayette, IN …" at bounding box center [298, 445] width 18 height 18
click at [306, 449] on div "320 Brown St West Lafayette, IN 47906-3254" at bounding box center [330, 445] width 167 height 25
click at [306, 444] on icon "Dropped pin, building 1, Residential property, 320 Brown St West Lafayette, IN …" at bounding box center [298, 445] width 18 height 18
click at [306, 444] on strong "320 Brown St" at bounding box center [299, 439] width 105 height 12
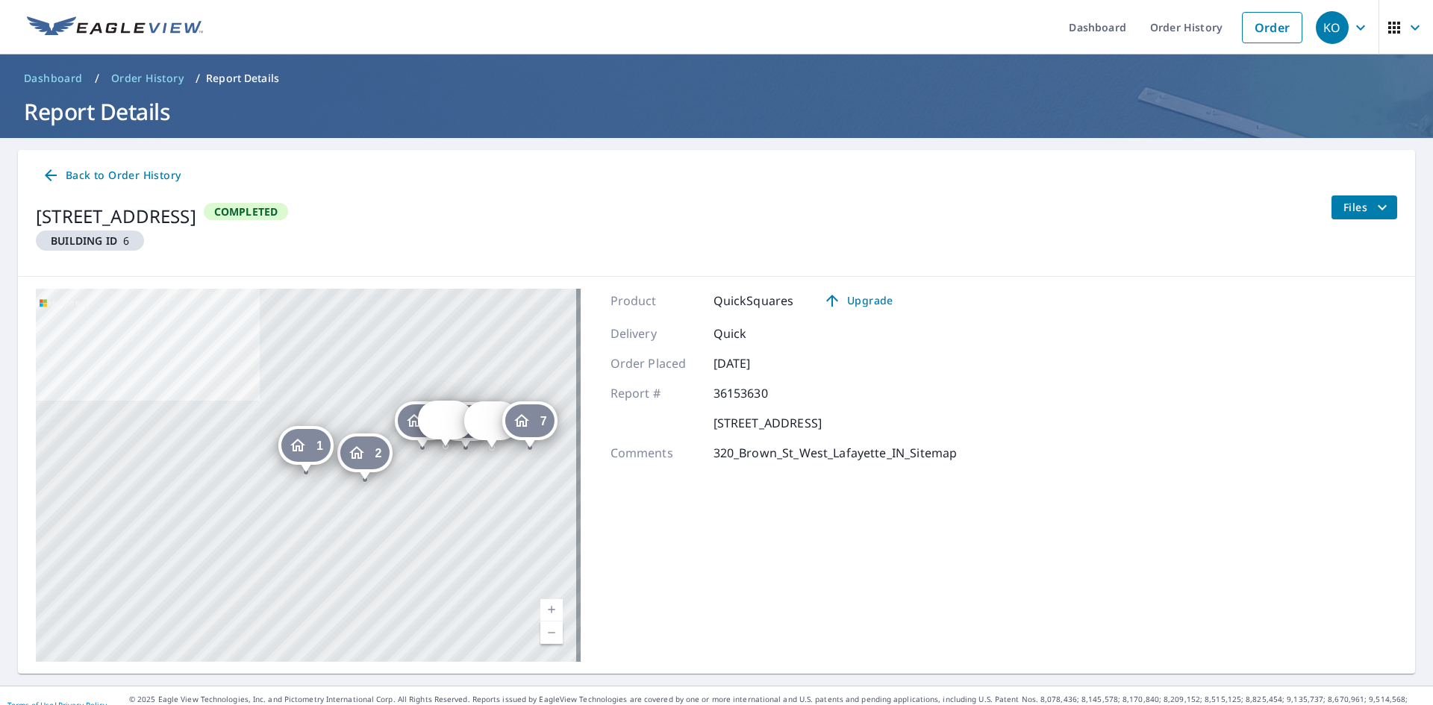
click at [306, 444] on icon "Dropped pin, building 1, Residential property, 320 Brown St West Lafayette, IN …" at bounding box center [298, 445] width 18 height 18
click at [306, 444] on strong "320 Brown St" at bounding box center [299, 439] width 105 height 12
click at [306, 444] on icon "Dropped pin, building 1, Residential property, 320 Brown St West Lafayette, IN …" at bounding box center [298, 445] width 18 height 18
click at [306, 444] on strong "320 Brown St" at bounding box center [299, 439] width 105 height 12
click at [1354, 202] on span "Files" at bounding box center [1367, 207] width 48 height 18
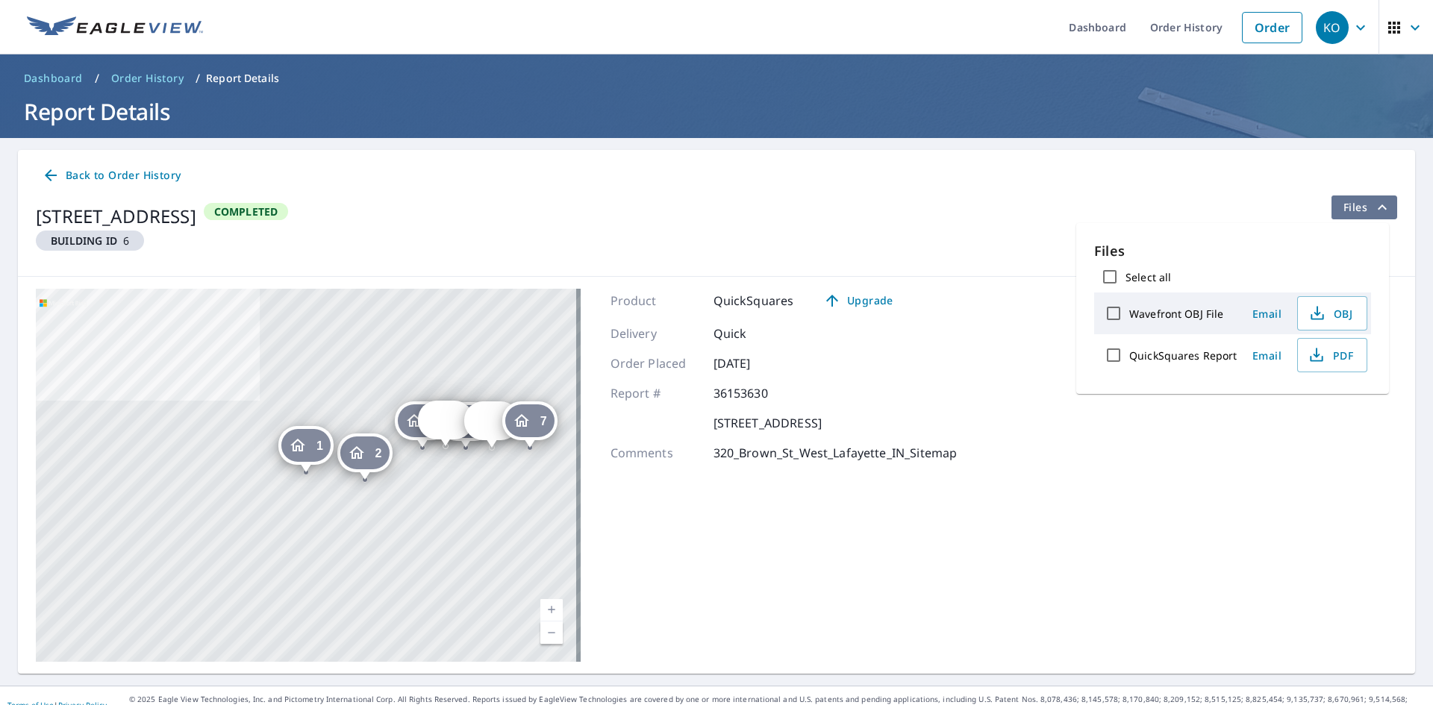
click at [1354, 202] on span "Files" at bounding box center [1367, 207] width 48 height 18
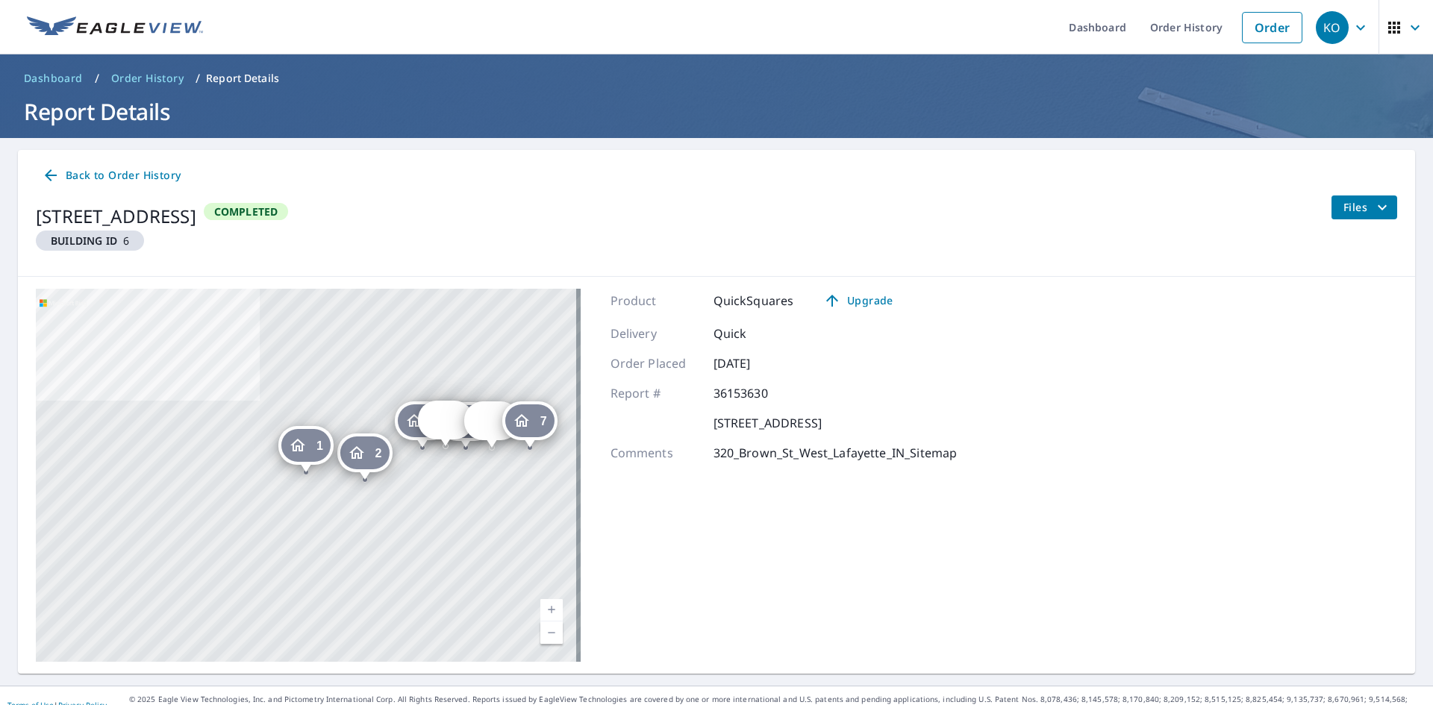
click at [301, 446] on icon "Dropped pin, building 1, Residential property, 320 Brown St West Lafayette, IN …" at bounding box center [297, 445] width 15 height 13
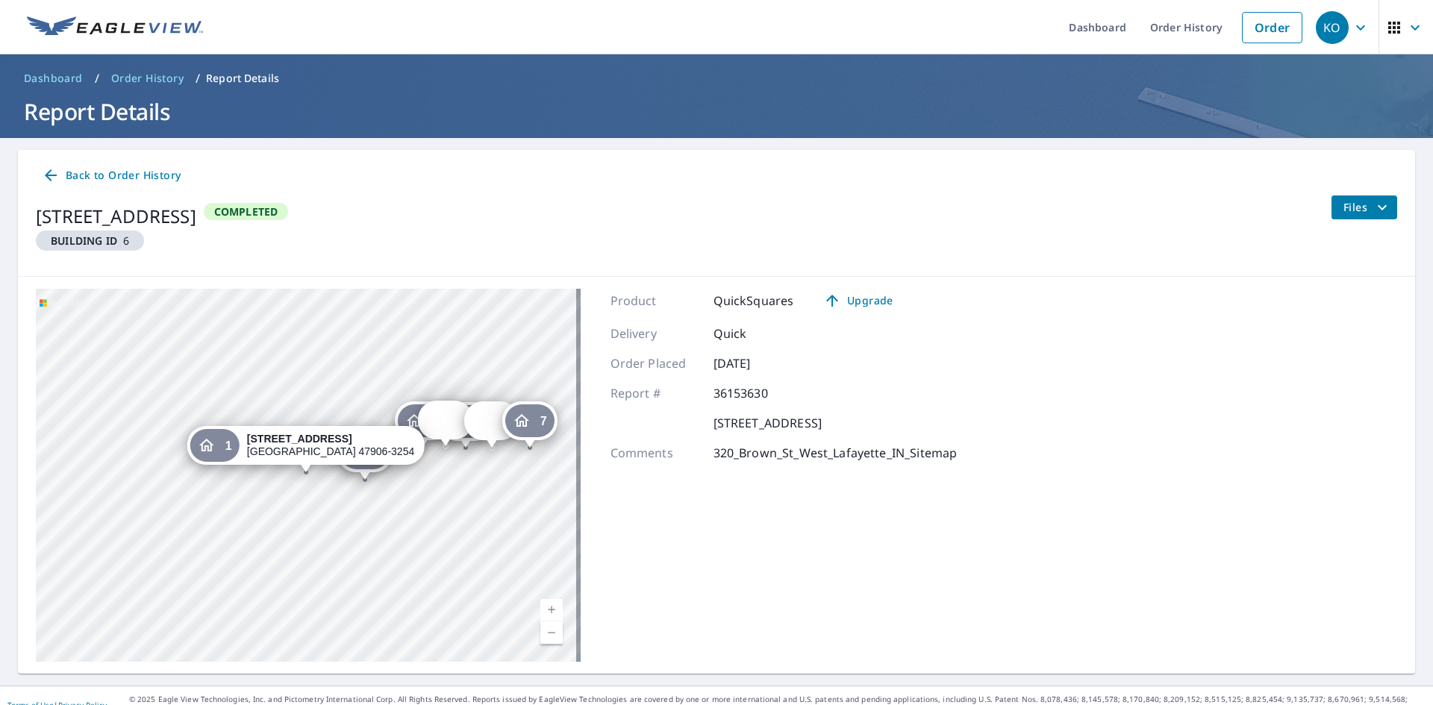
click at [1343, 207] on span "Files" at bounding box center [1367, 207] width 48 height 18
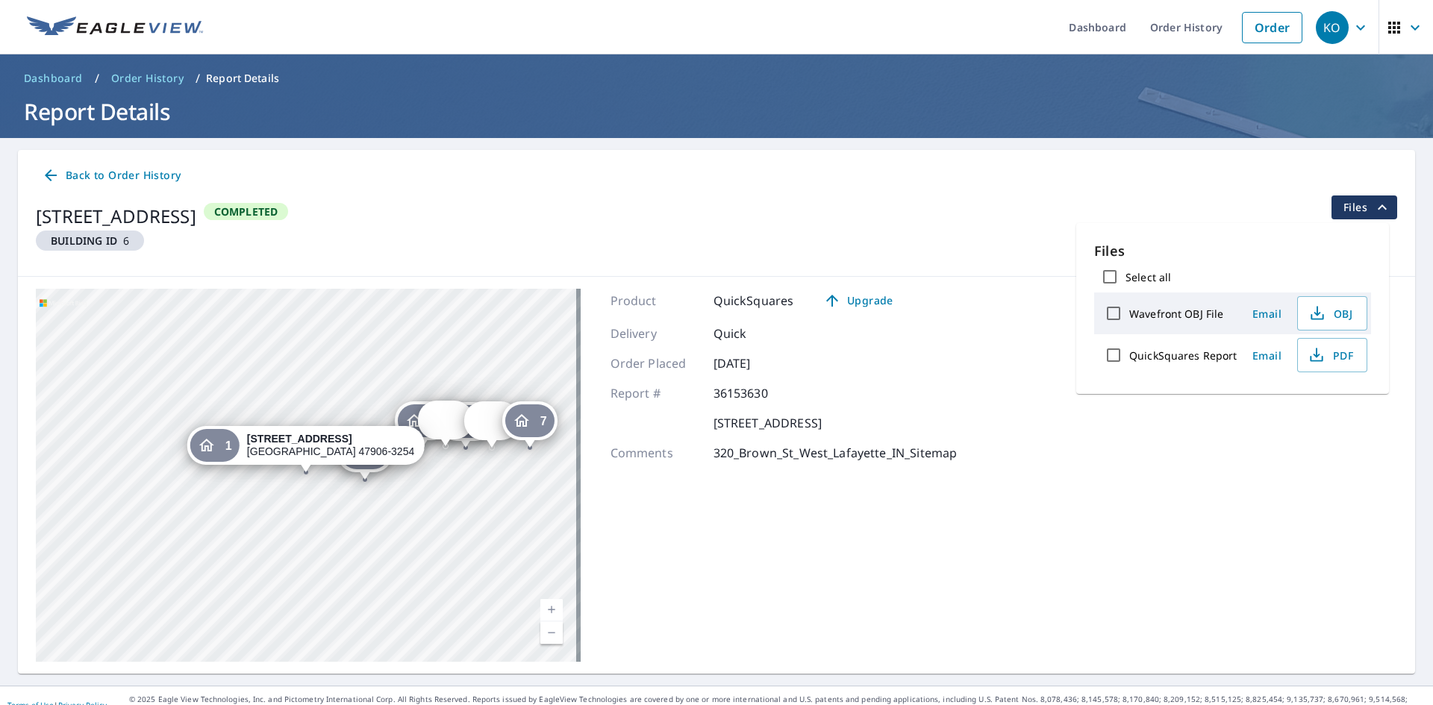
click at [1191, 357] on label "QuickSquares Report" at bounding box center [1183, 355] width 108 height 14
click at [1129, 357] on input "QuickSquares Report" at bounding box center [1113, 354] width 31 height 31
checkbox input "true"
click at [1336, 409] on span "Download" at bounding box center [1312, 407] width 79 height 18
click at [102, 175] on span "Back to Order History" at bounding box center [111, 175] width 139 height 19
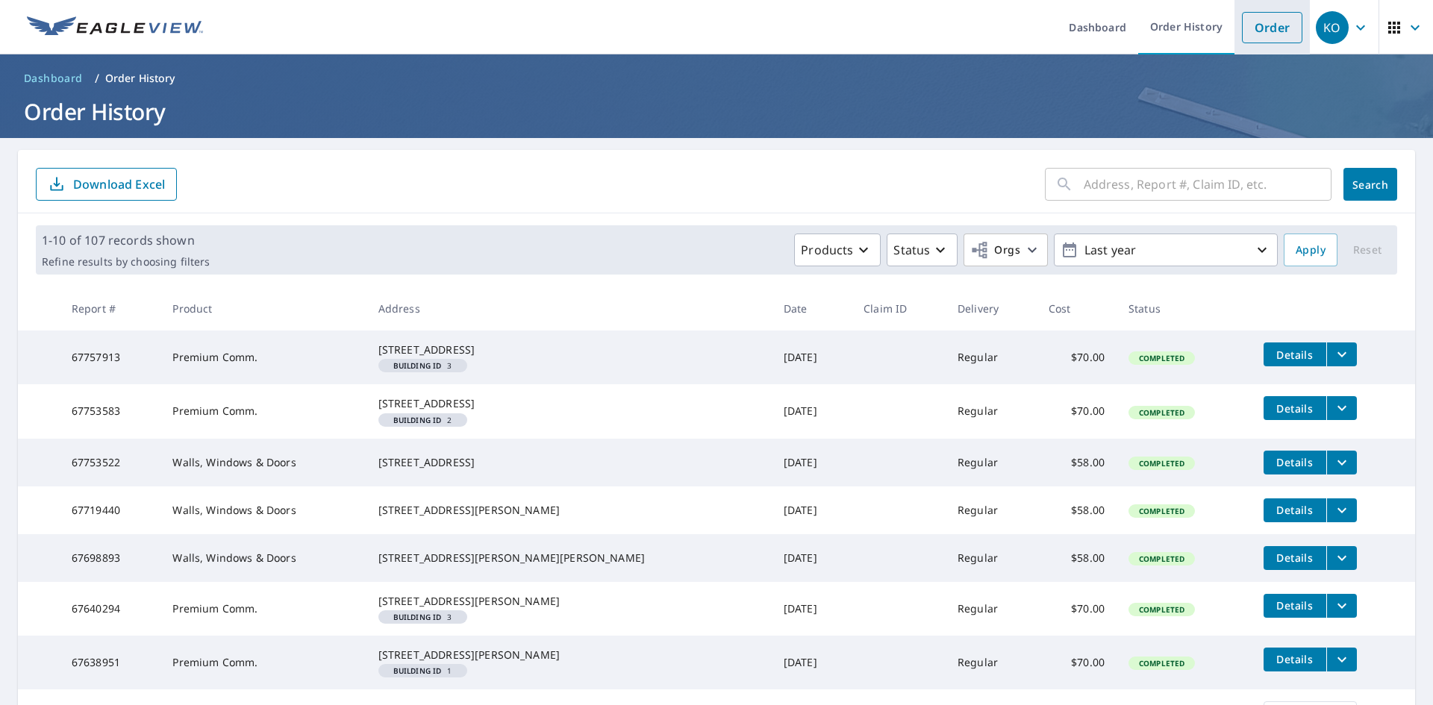
click at [1261, 31] on link "Order" at bounding box center [1272, 27] width 60 height 31
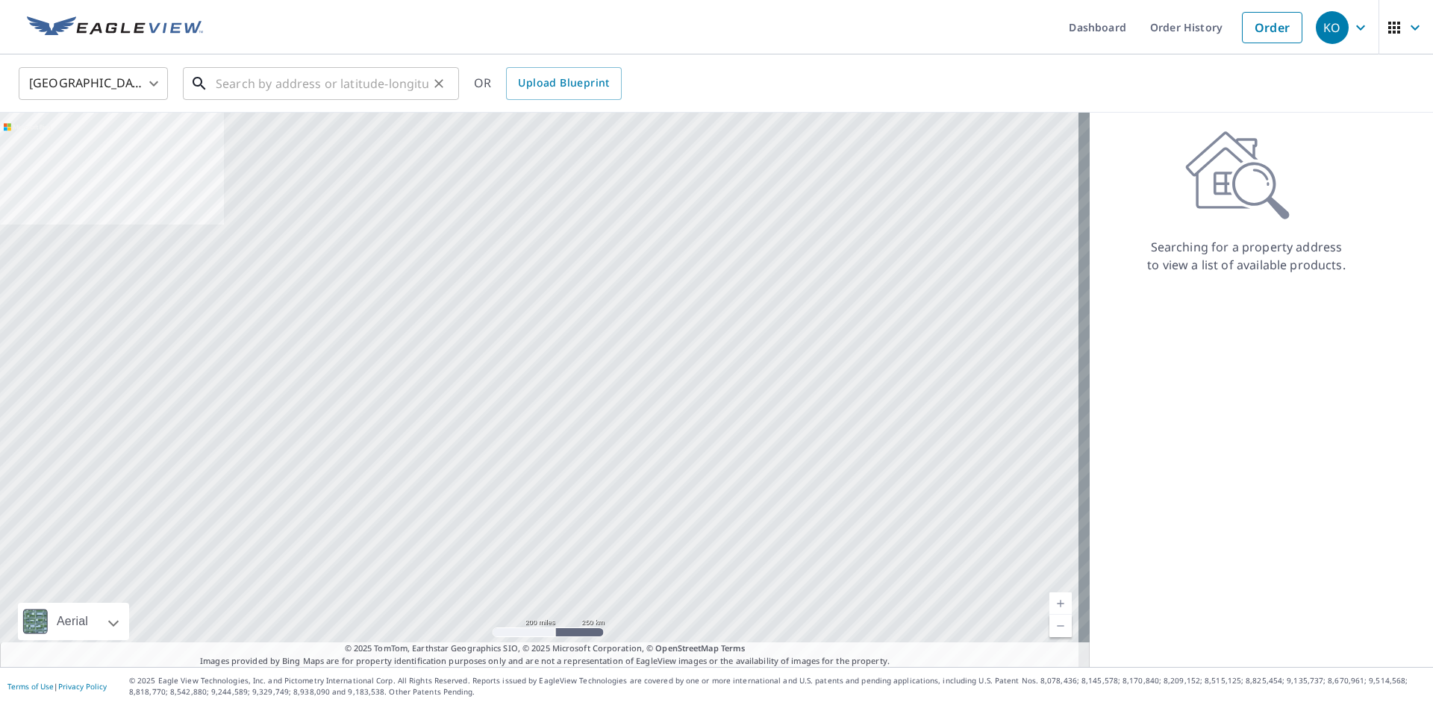
click at [283, 86] on input "text" at bounding box center [322, 84] width 213 height 42
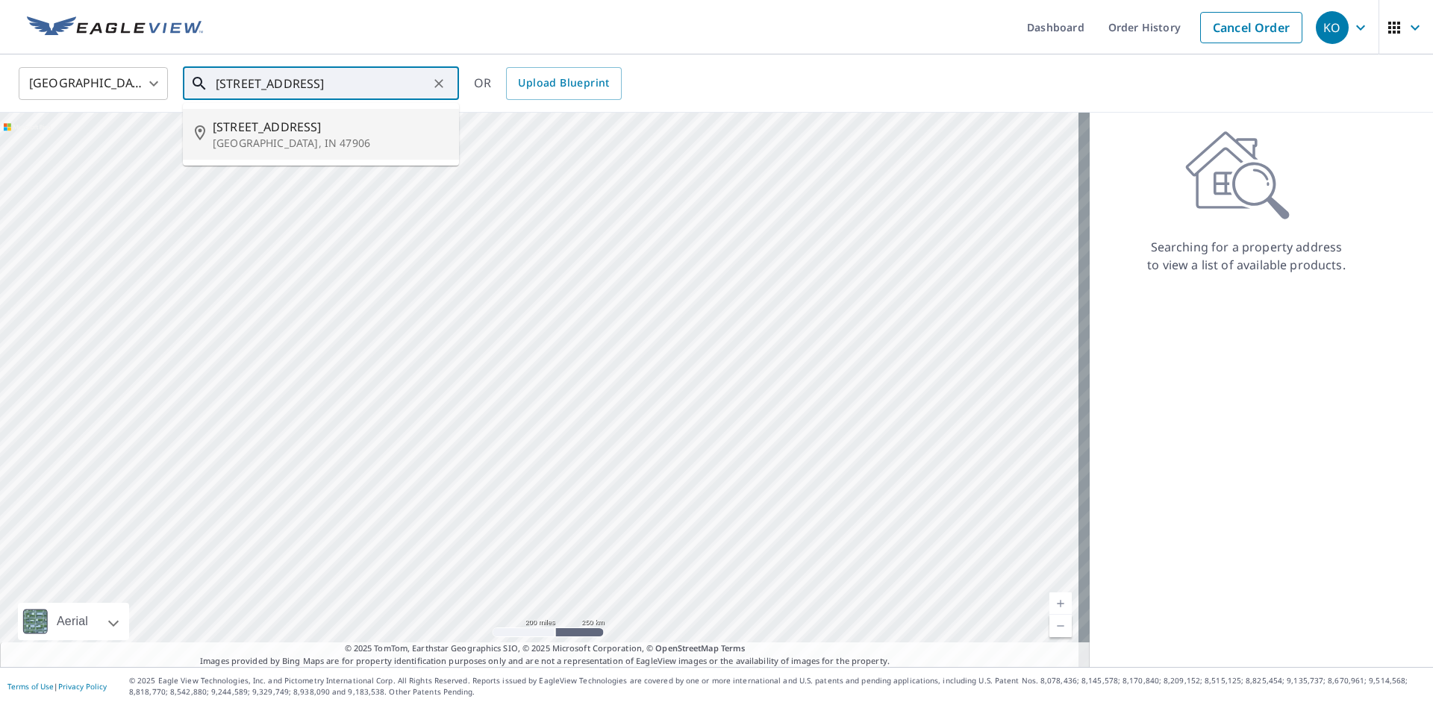
click at [271, 138] on p "West Lafayette, IN 47906" at bounding box center [330, 143] width 234 height 15
type input "320 Brown St West Lafayette, IN 47906"
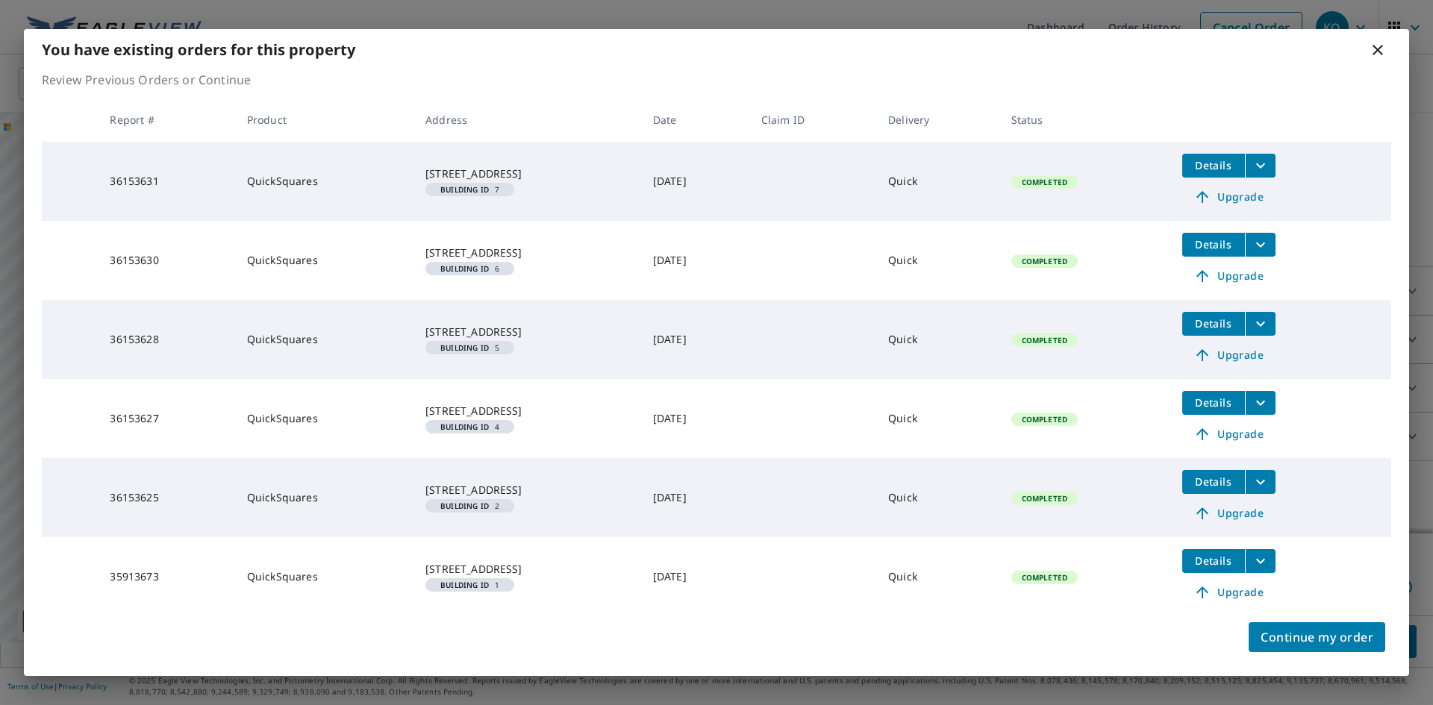
click at [1236, 326] on span "Details" at bounding box center [1213, 323] width 45 height 14
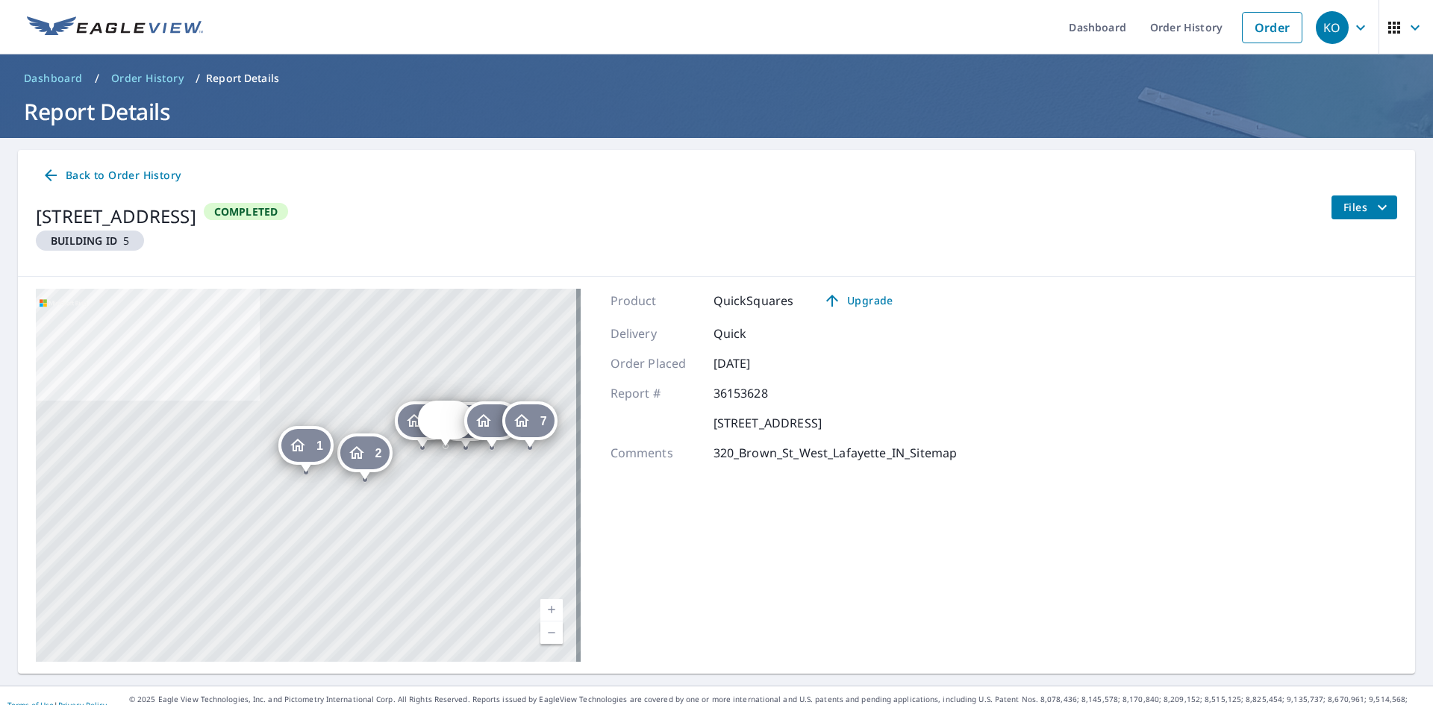
click at [1345, 210] on span "Files" at bounding box center [1367, 207] width 48 height 18
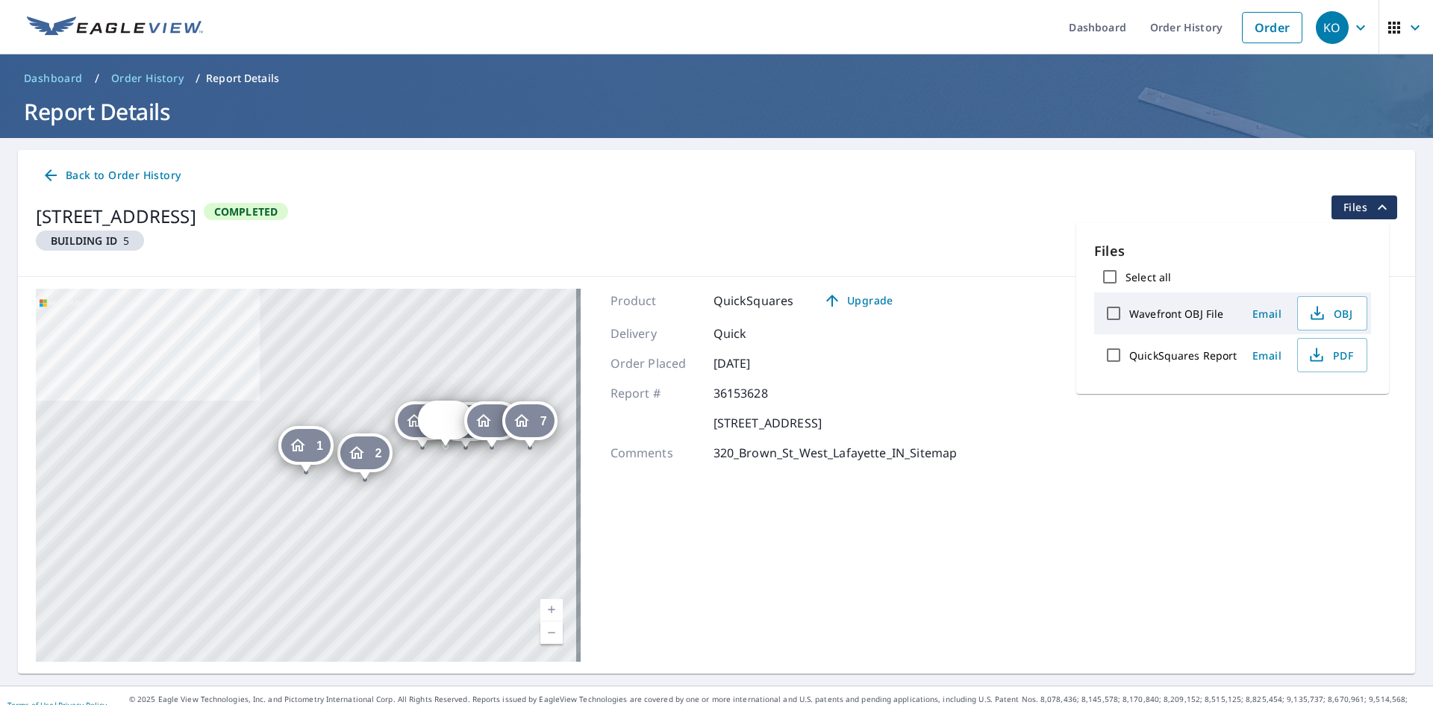
click at [1120, 350] on input "QuickSquares Report" at bounding box center [1113, 354] width 31 height 31
checkbox input "true"
click at [1297, 410] on span "Download" at bounding box center [1312, 407] width 79 height 18
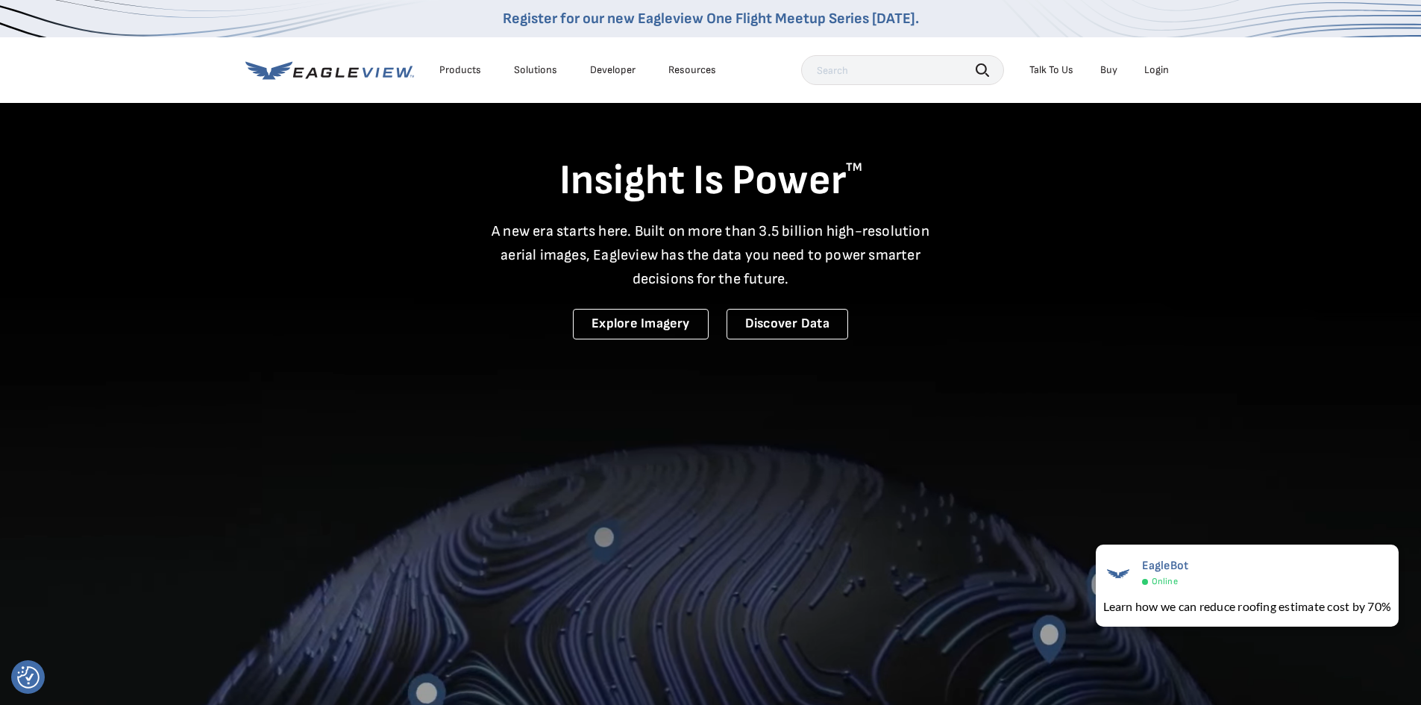
click at [1156, 74] on div "Login" at bounding box center [1157, 69] width 25 height 13
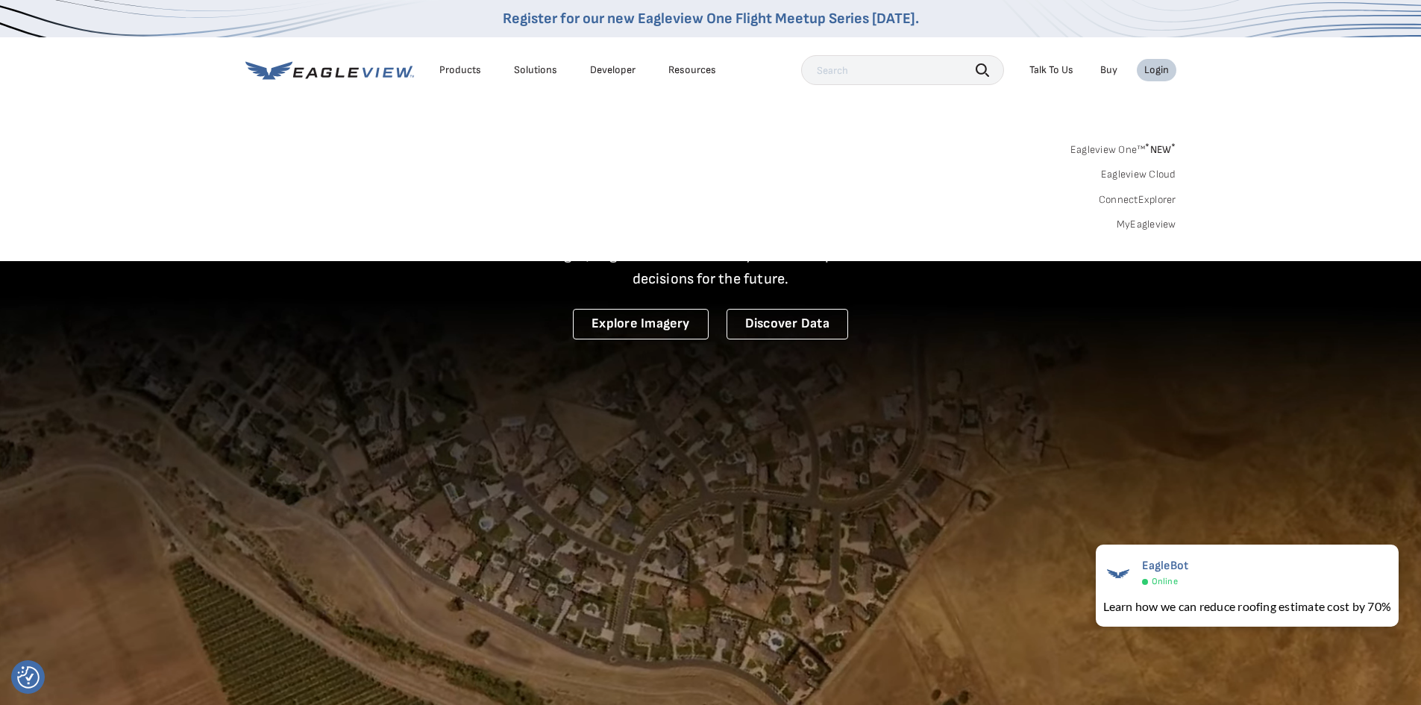
click at [1144, 228] on link "MyEagleview" at bounding box center [1147, 224] width 60 height 13
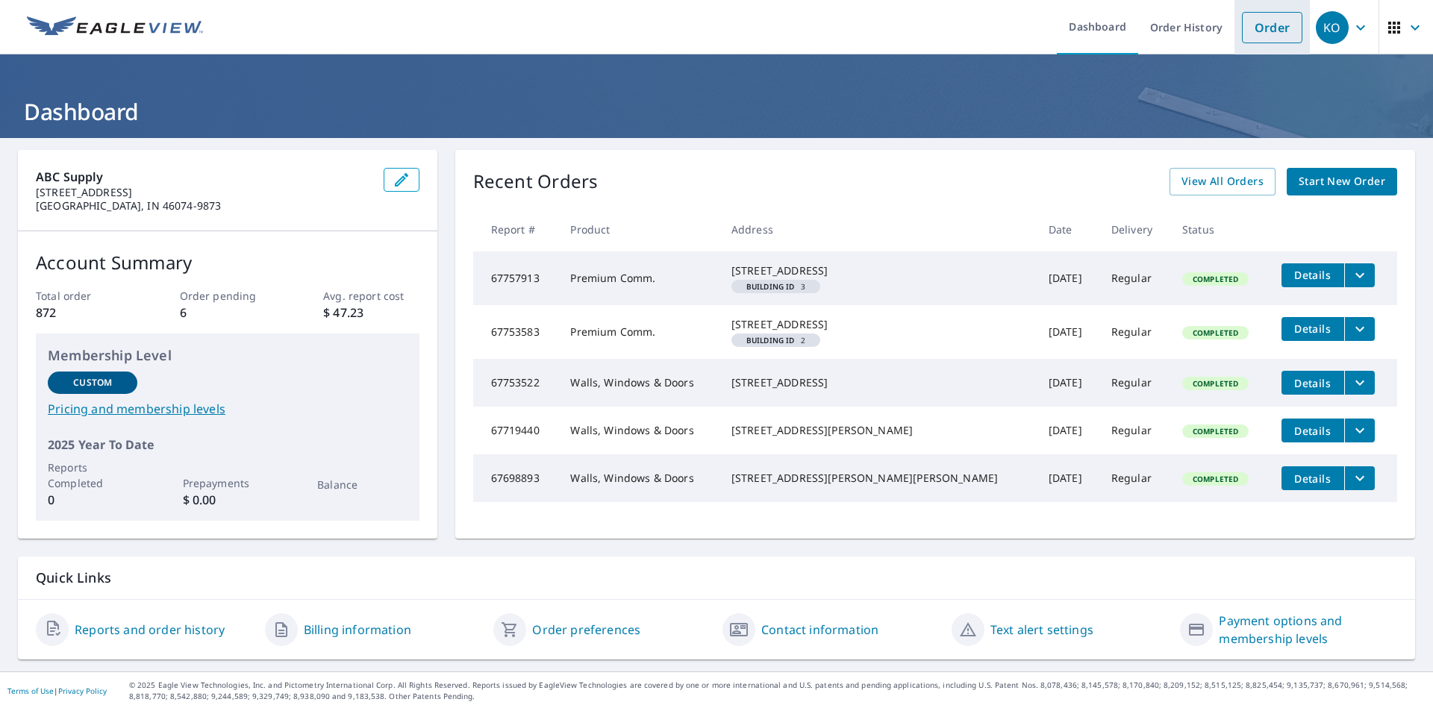
click at [1249, 31] on link "Order" at bounding box center [1272, 27] width 60 height 31
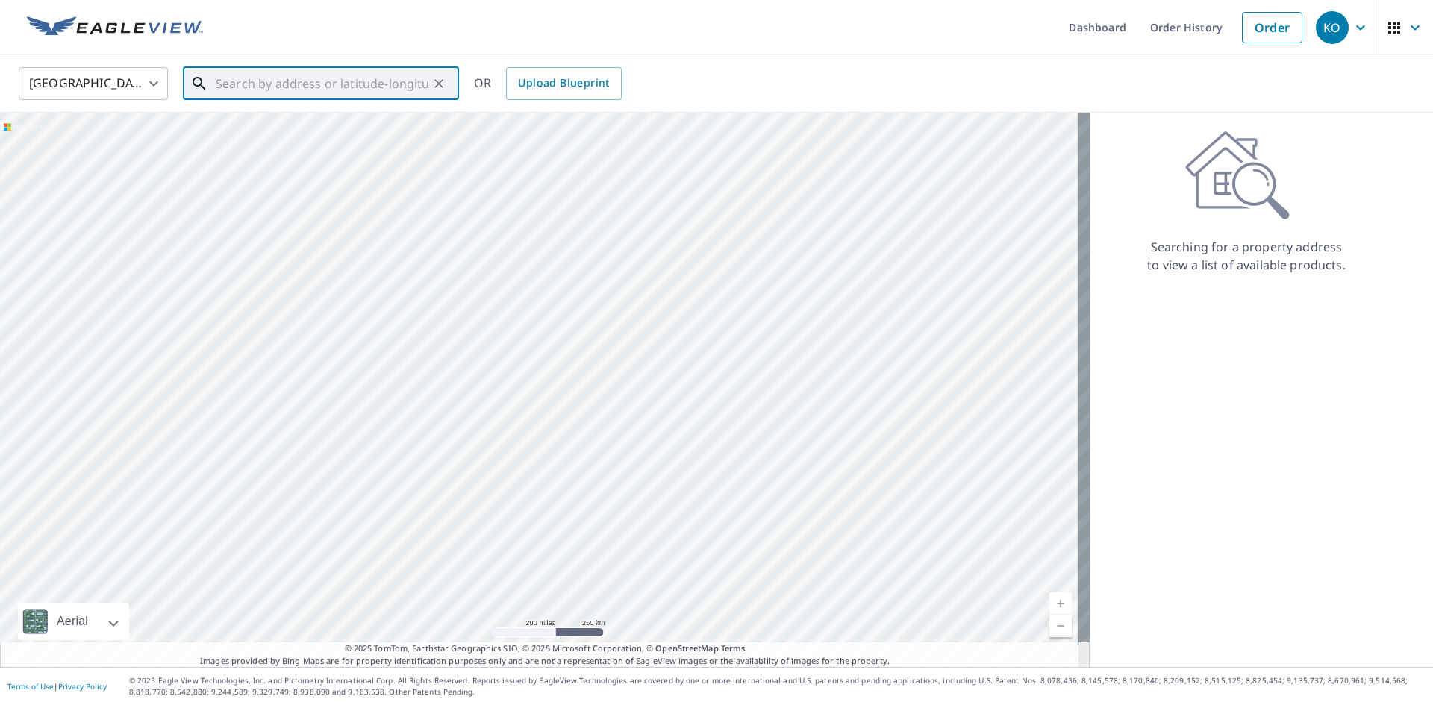
click at [330, 89] on input "text" at bounding box center [322, 84] width 213 height 42
